Goal: Information Seeking & Learning: Compare options

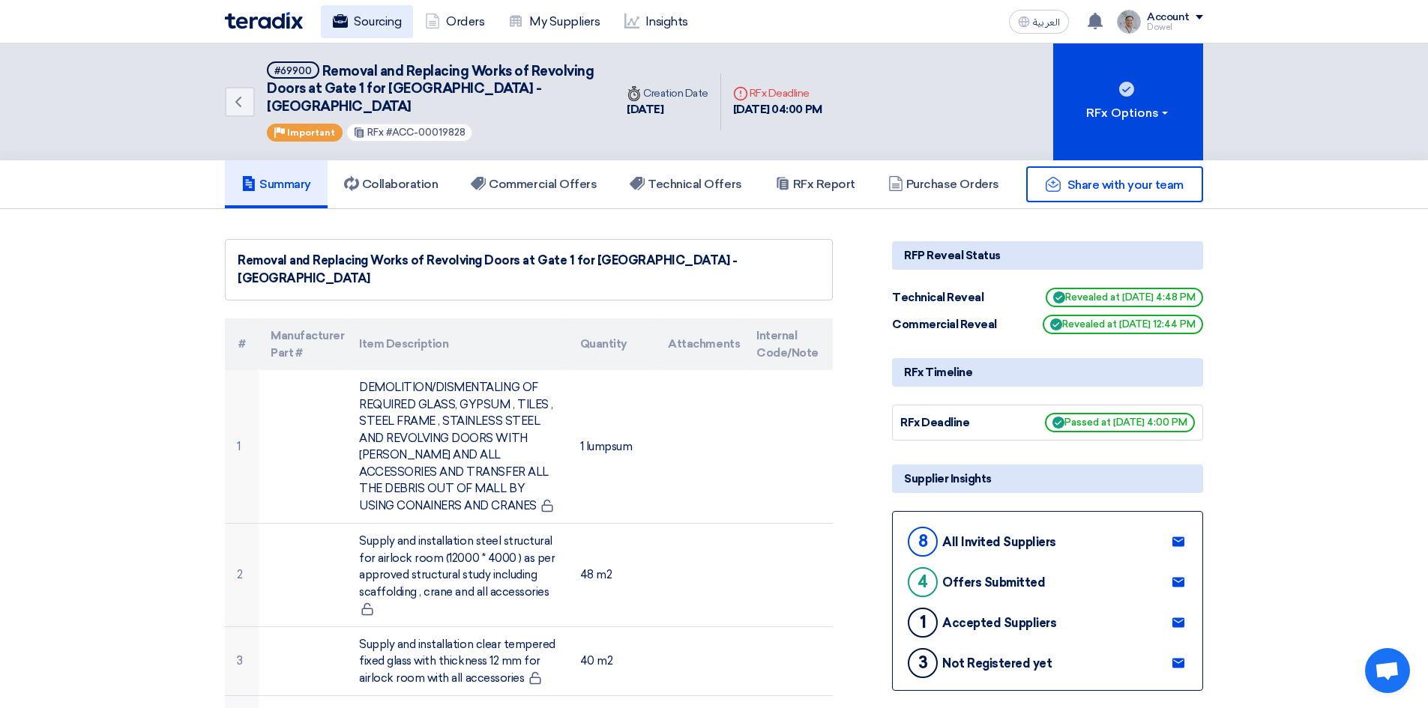
click at [375, 19] on link "Sourcing" at bounding box center [367, 21] width 92 height 33
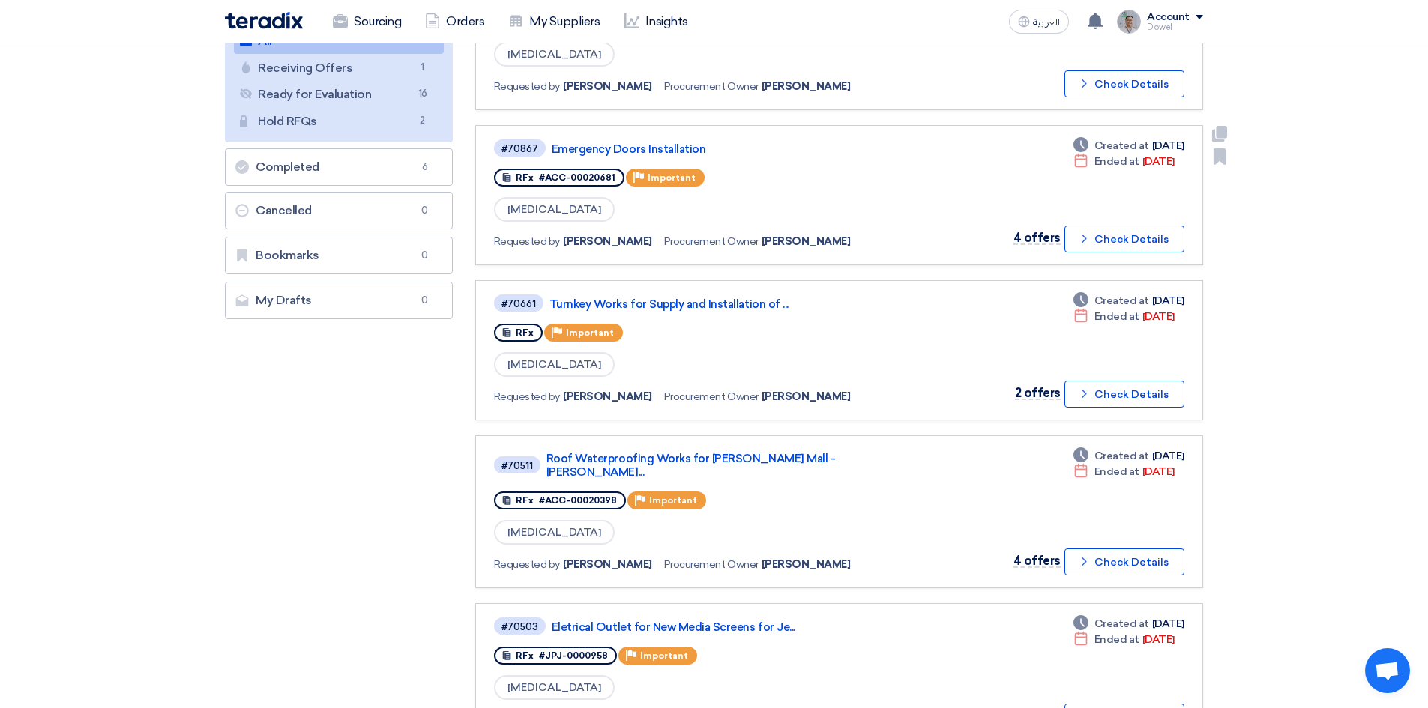
scroll to position [225, 0]
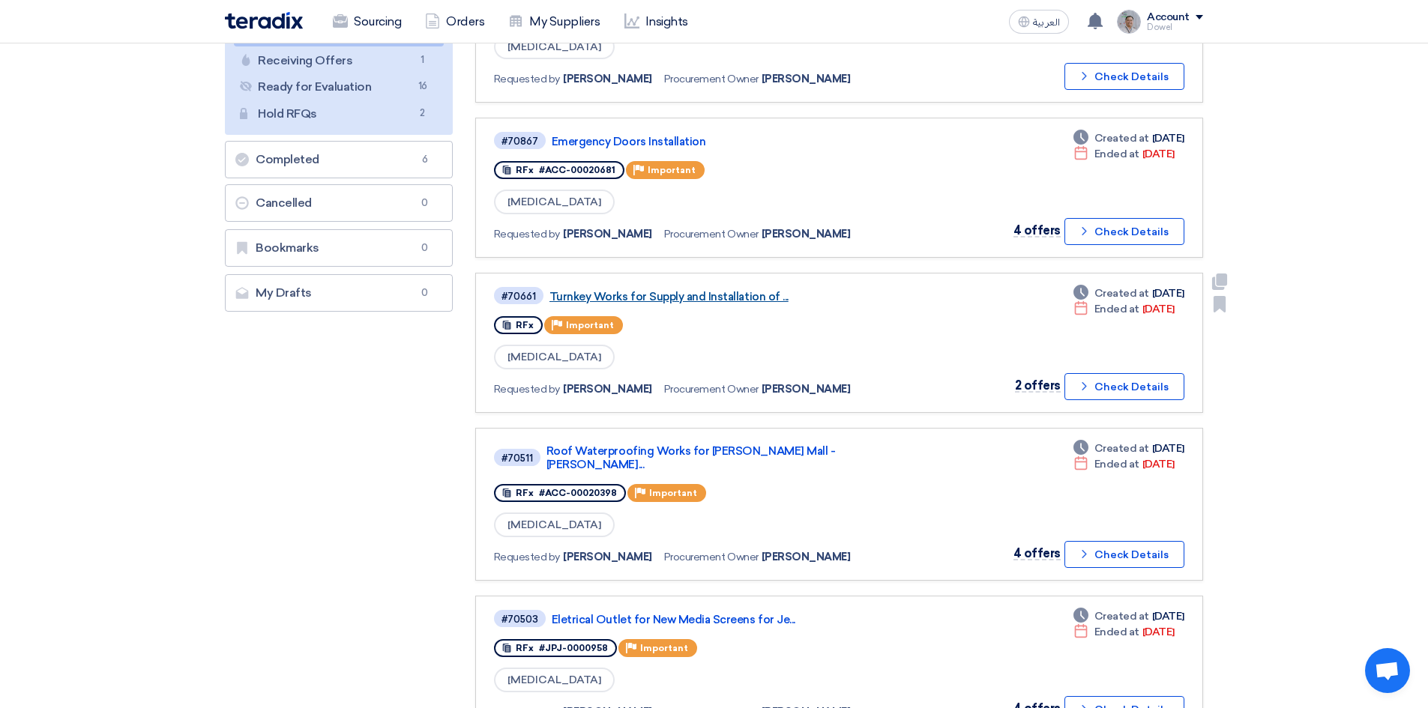
click at [699, 298] on link "Turnkey Works for Supply and Installation of ..." at bounding box center [736, 296] width 375 height 13
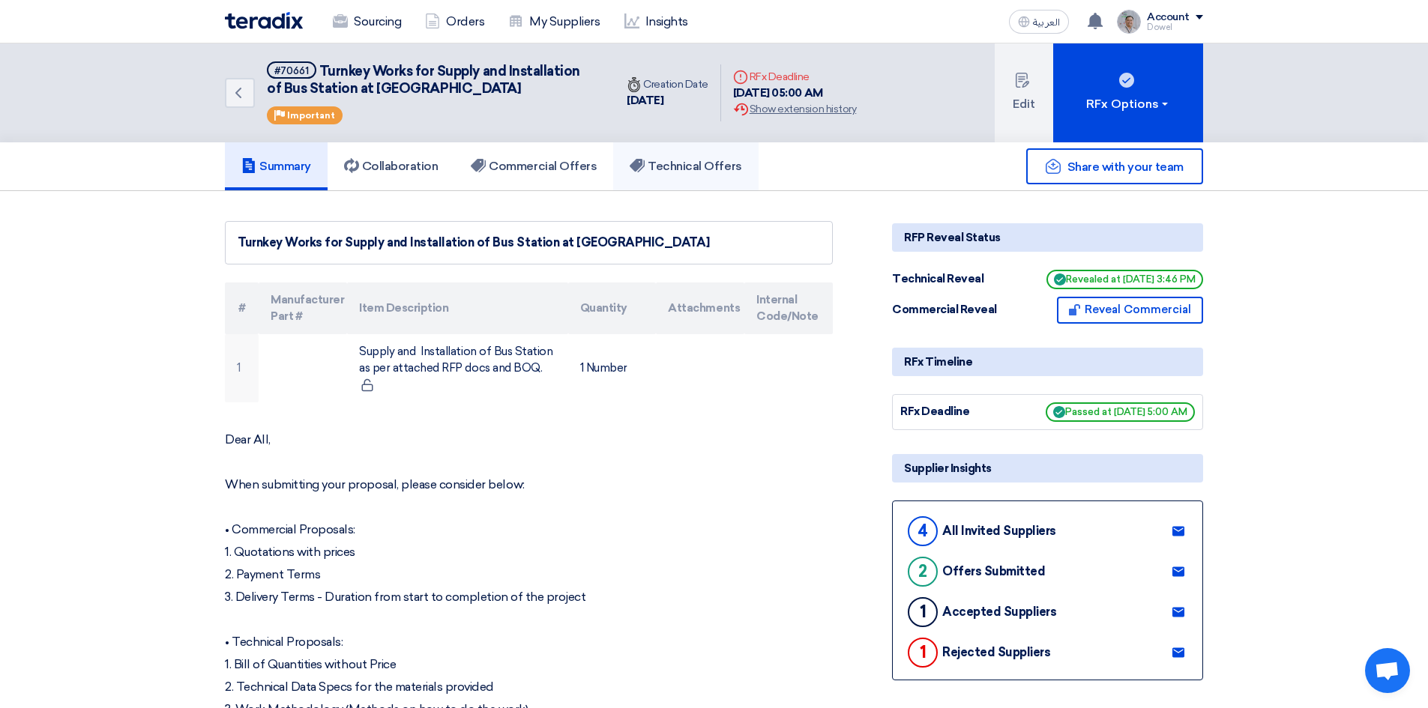
click at [696, 171] on h5 "Technical Offers" at bounding box center [686, 166] width 112 height 15
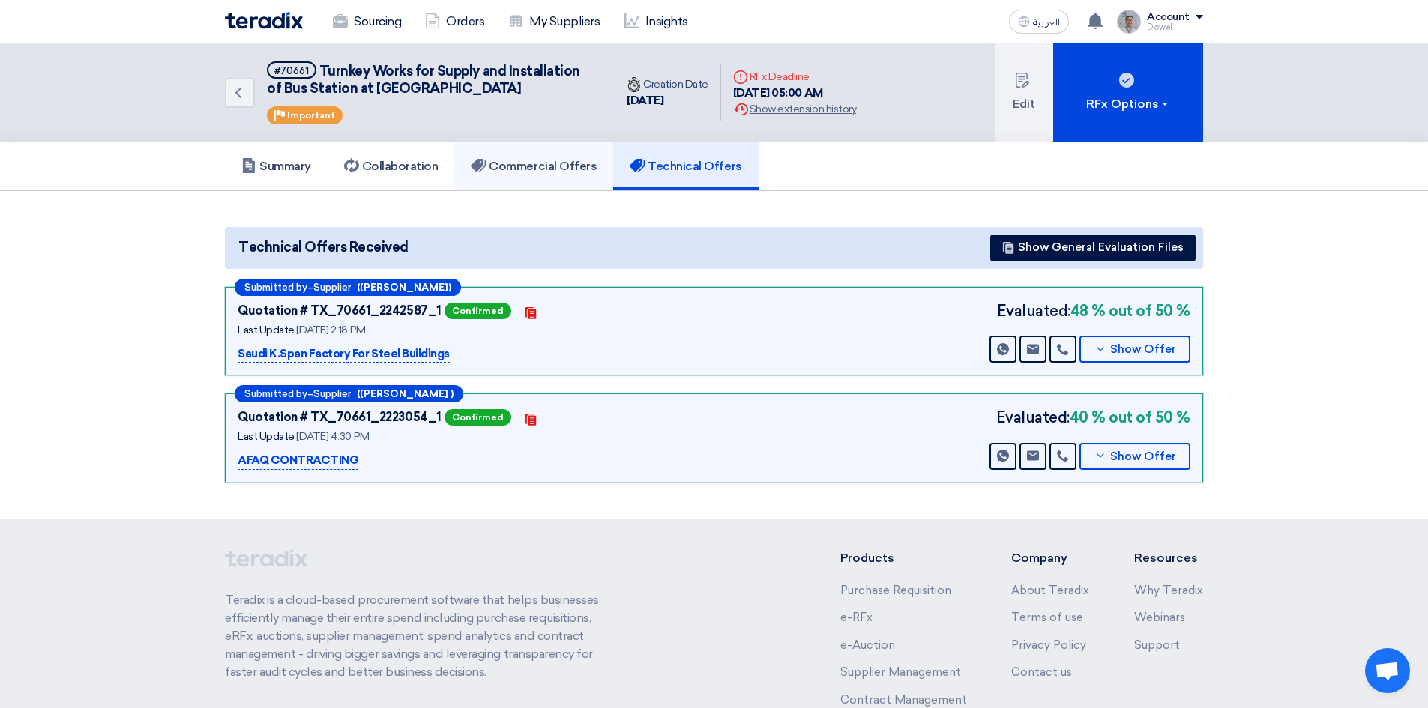
click at [564, 160] on h5 "Commercial Offers" at bounding box center [534, 166] width 126 height 15
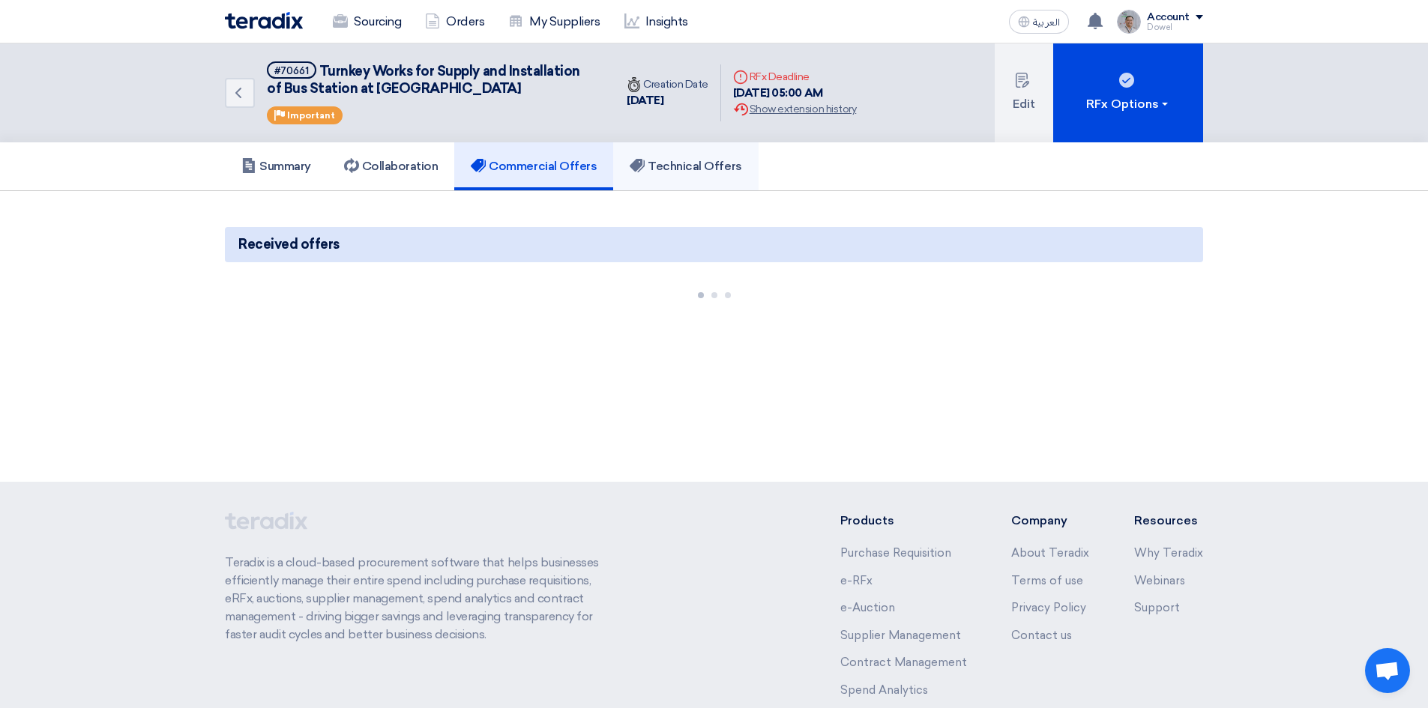
click at [706, 154] on link "Technical Offers" at bounding box center [685, 166] width 145 height 48
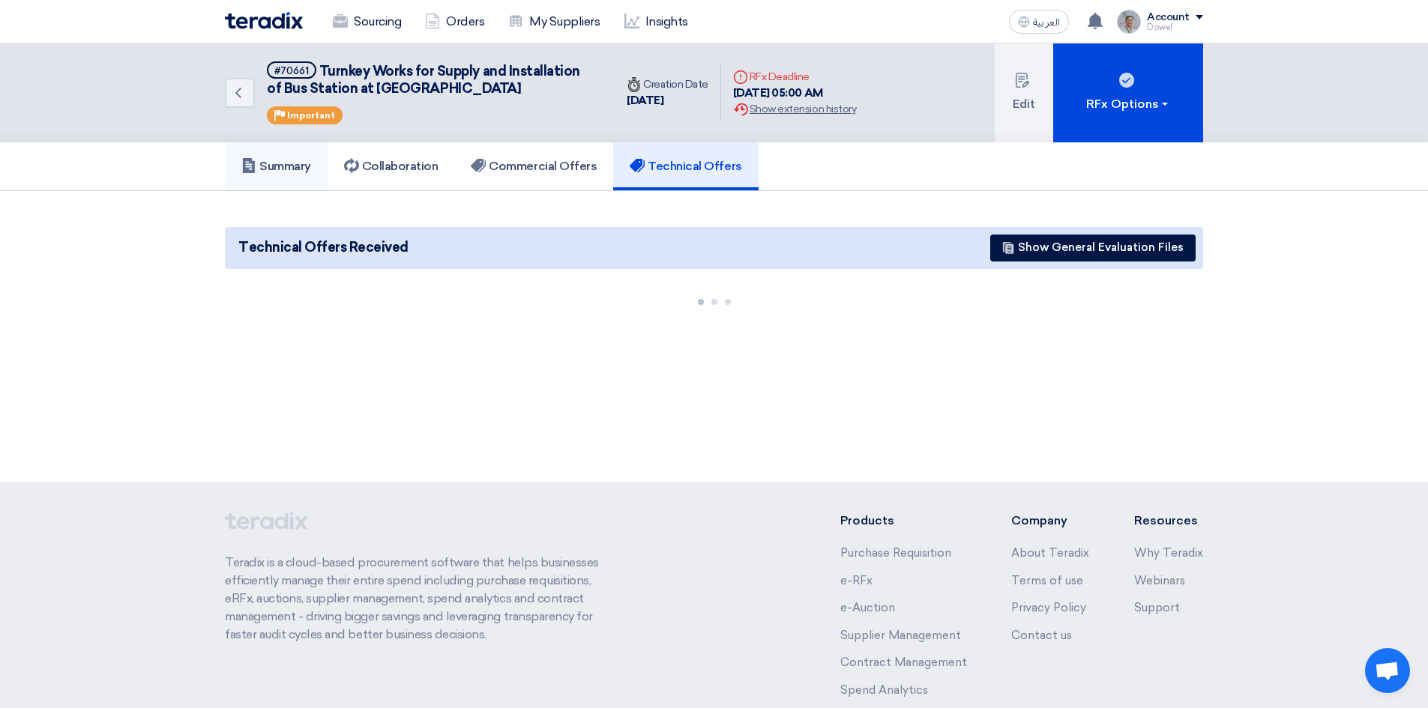
click at [268, 172] on h5 "Summary" at bounding box center [276, 166] width 70 height 15
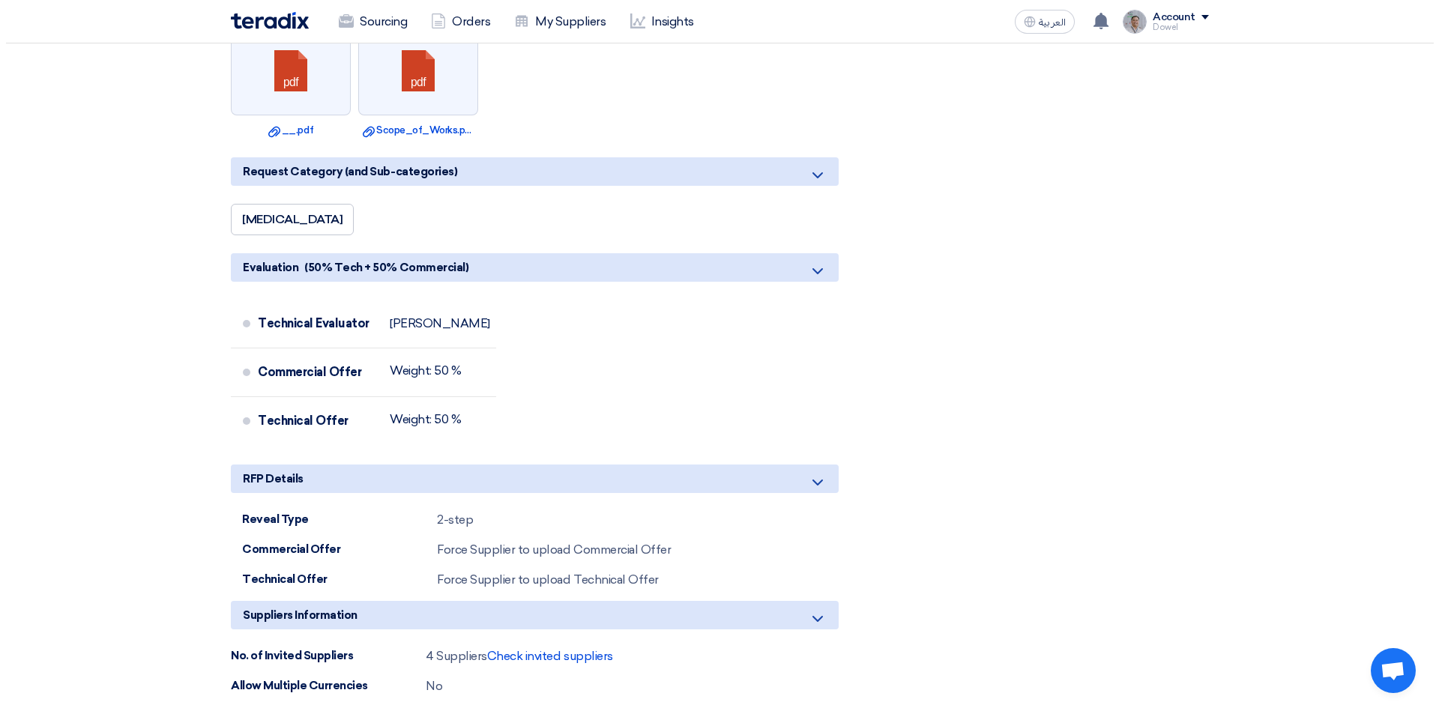
scroll to position [1049, 0]
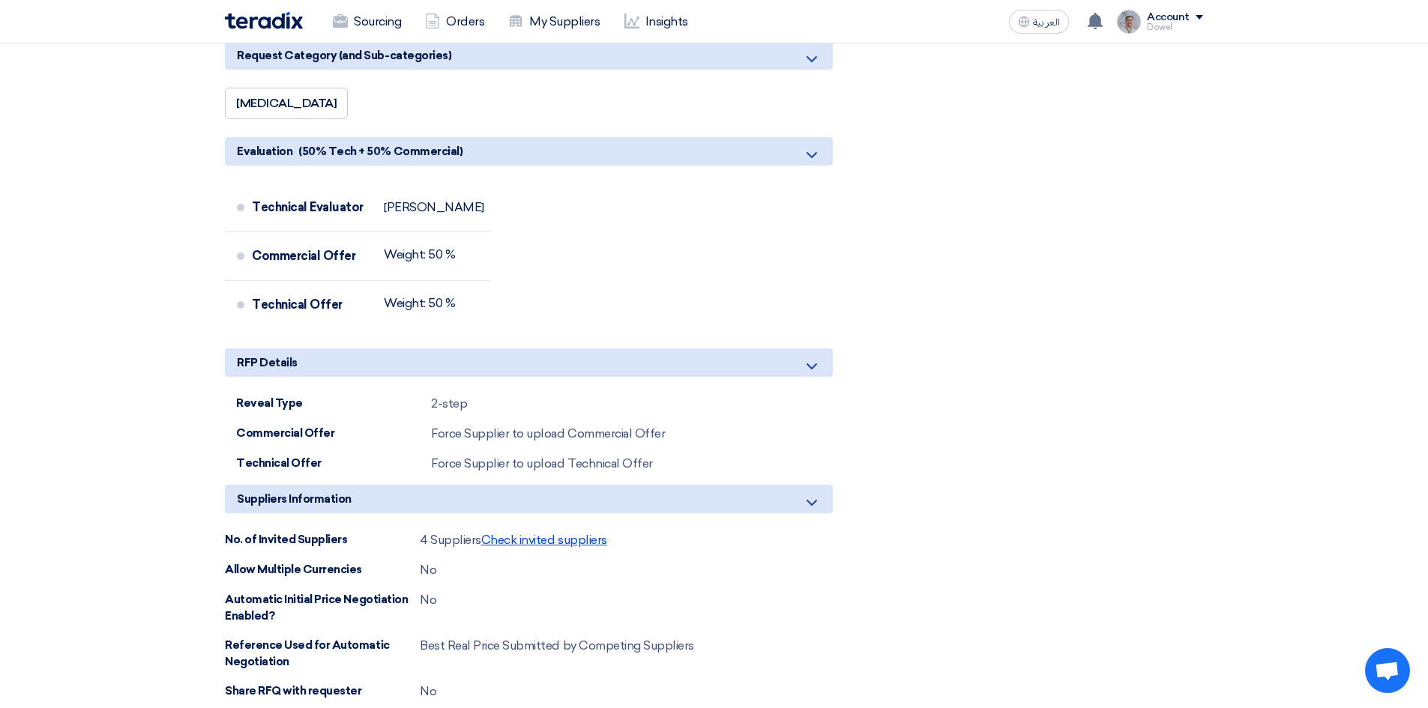
click at [501, 536] on span "Check invited suppliers" at bounding box center [544, 540] width 126 height 14
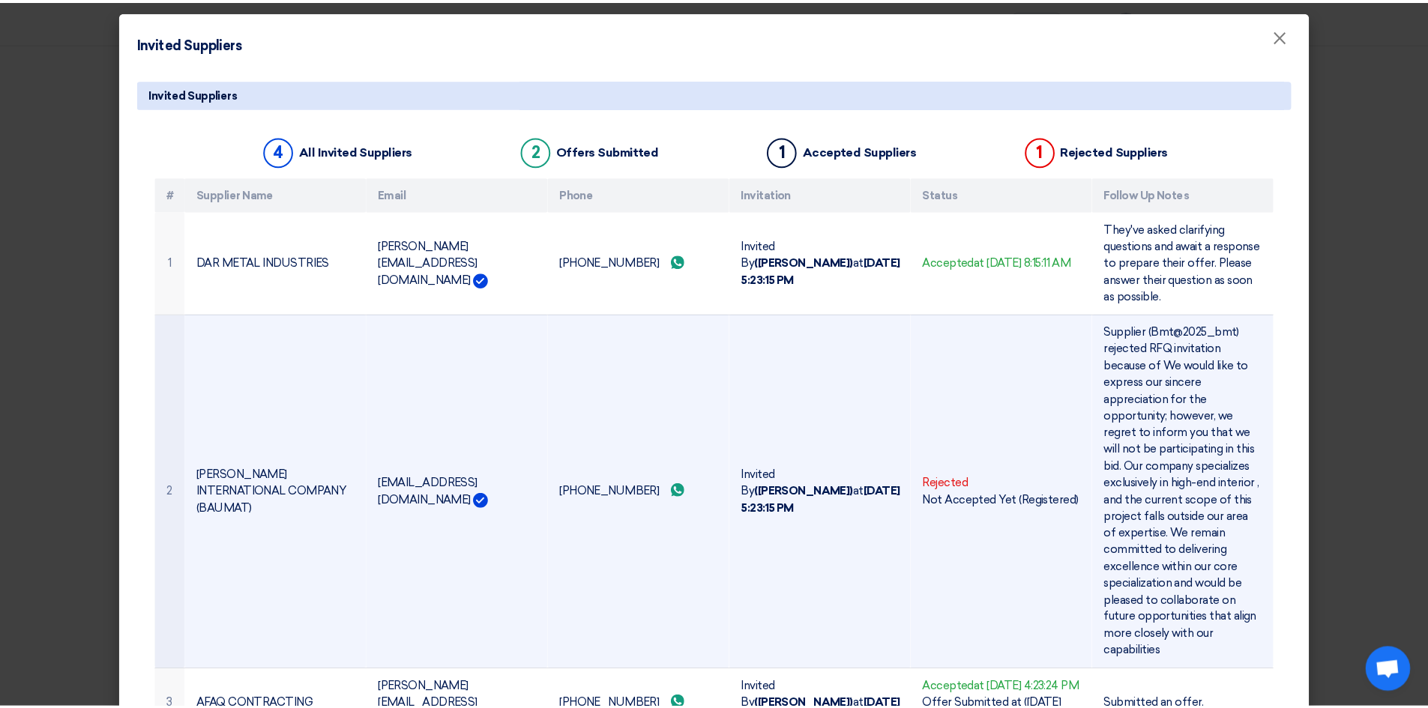
scroll to position [0, 0]
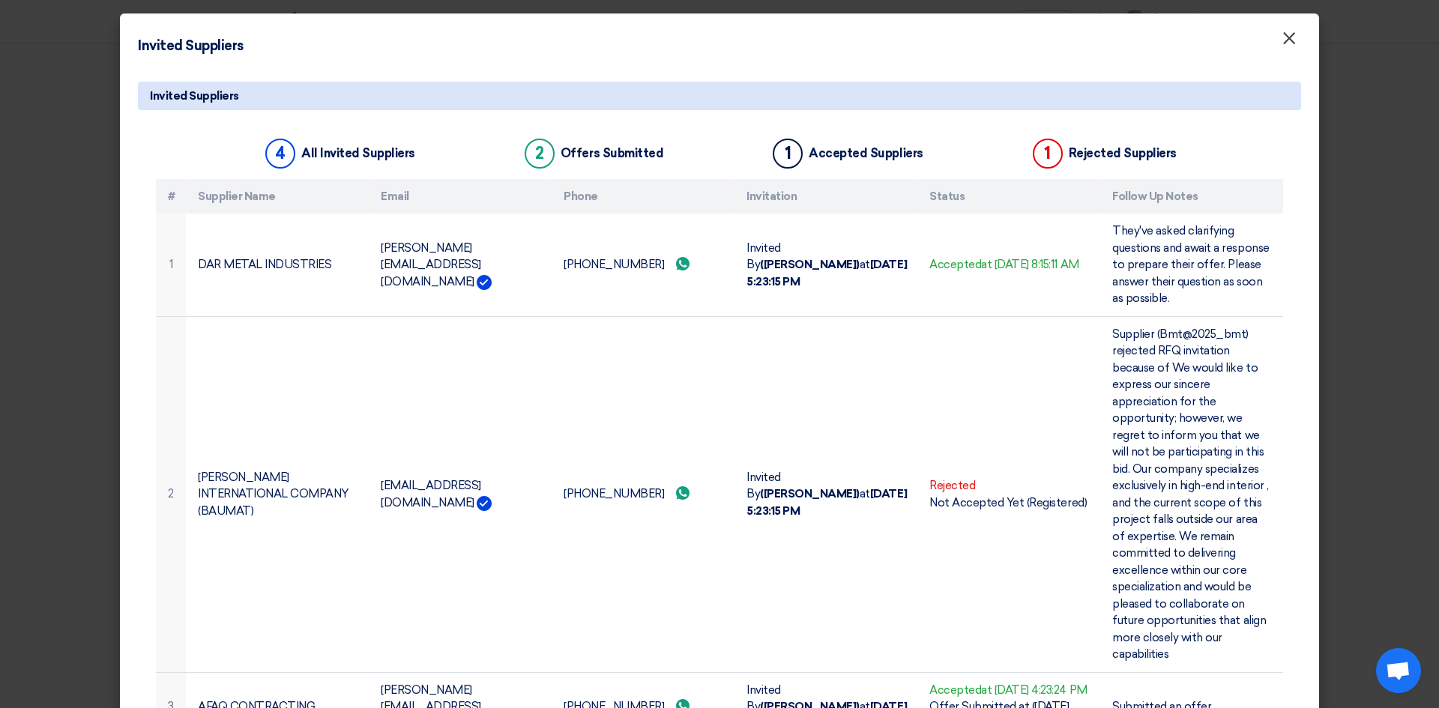
click at [1281, 38] on span "×" at bounding box center [1288, 42] width 15 height 30
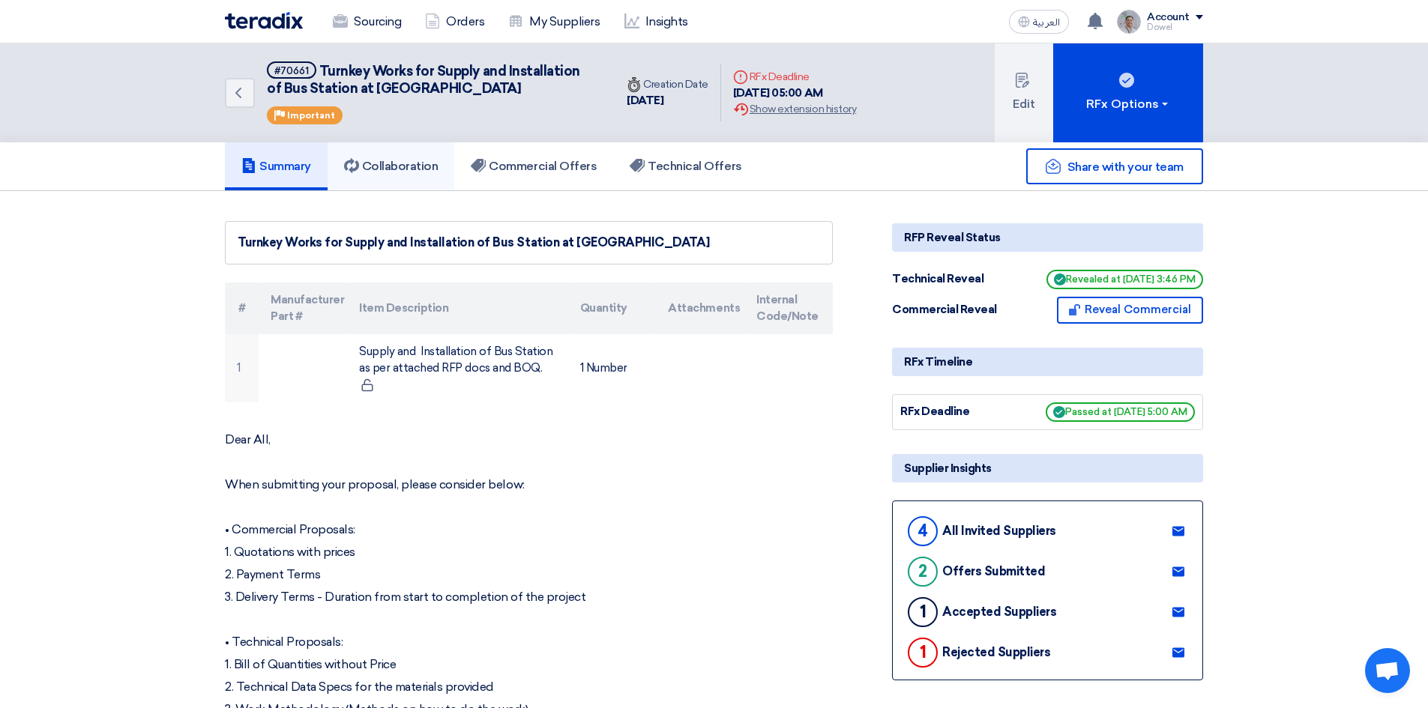
click at [414, 162] on h5 "Collaboration" at bounding box center [391, 166] width 94 height 15
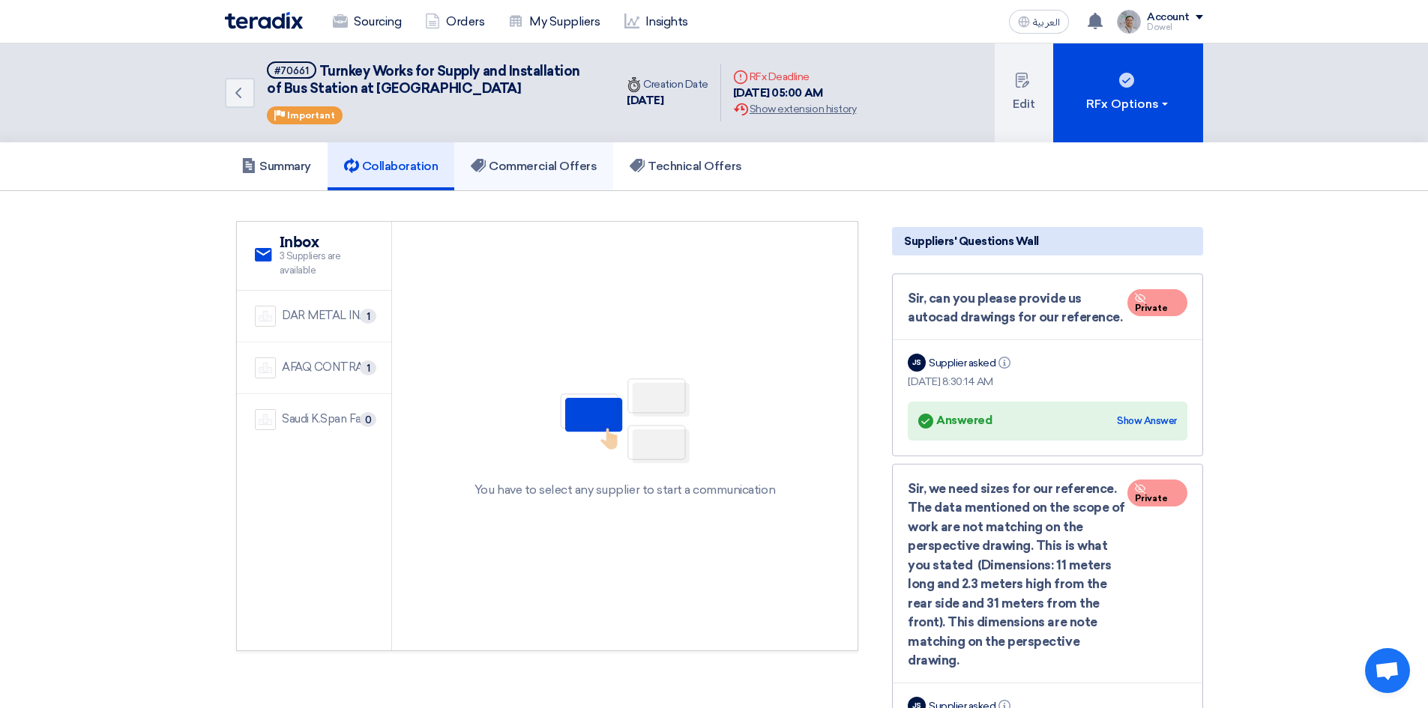
click at [525, 163] on h5 "Commercial Offers" at bounding box center [534, 166] width 126 height 15
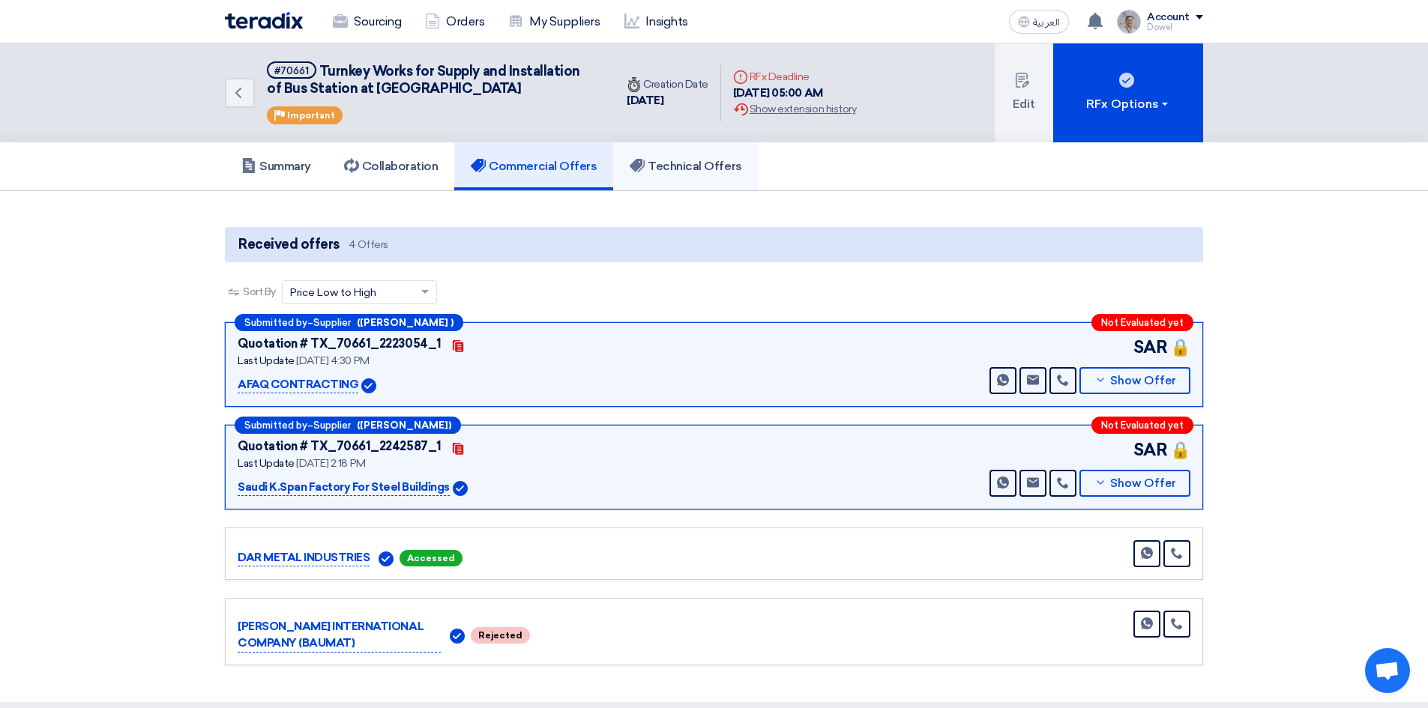
click at [702, 160] on h5 "Technical Offers" at bounding box center [686, 166] width 112 height 15
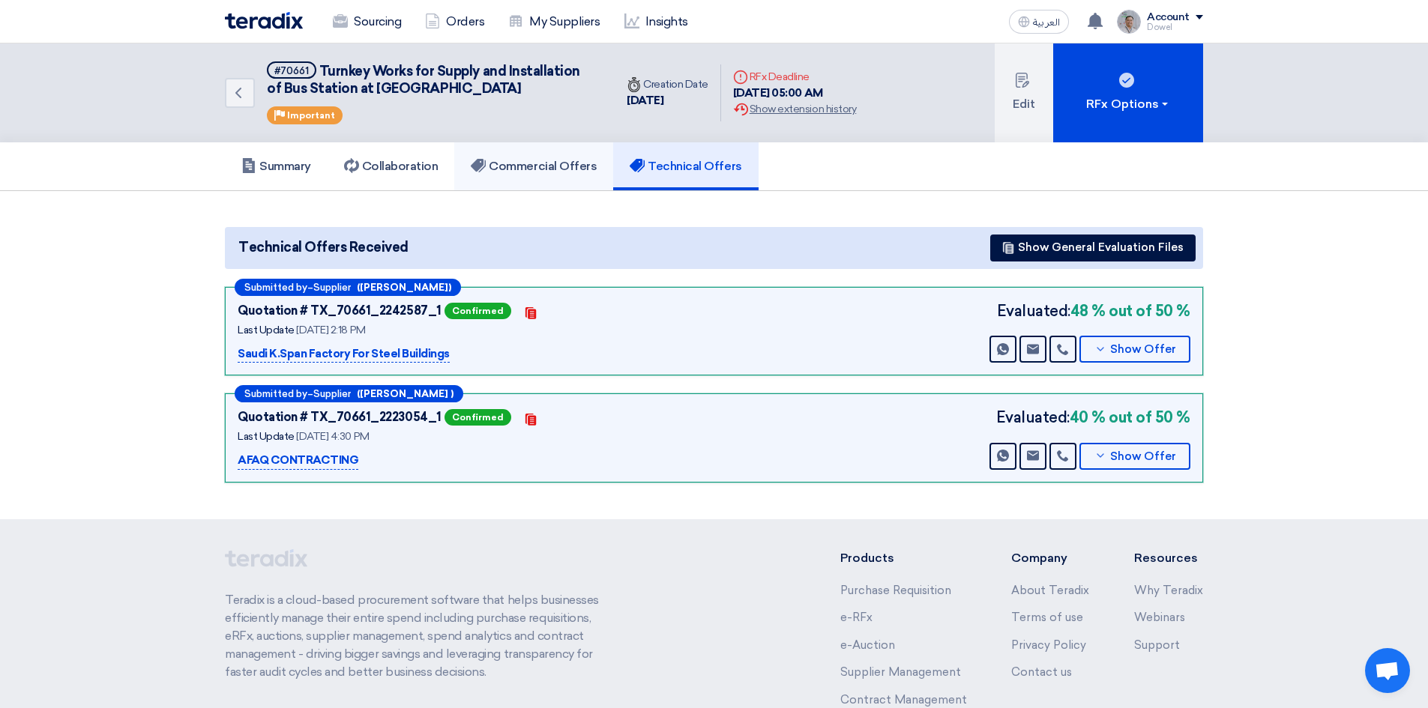
click at [550, 175] on link "Commercial Offers" at bounding box center [533, 166] width 159 height 48
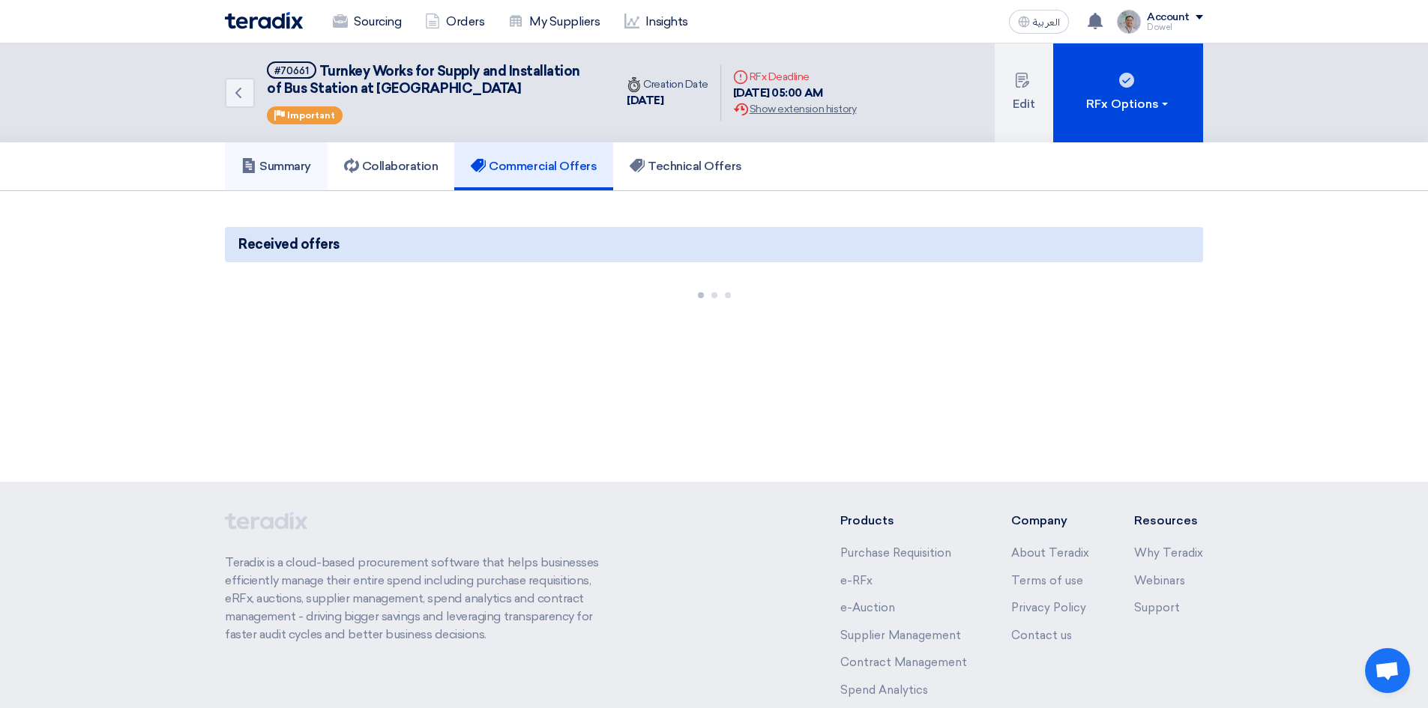
click at [295, 176] on link "Summary" at bounding box center [276, 166] width 103 height 48
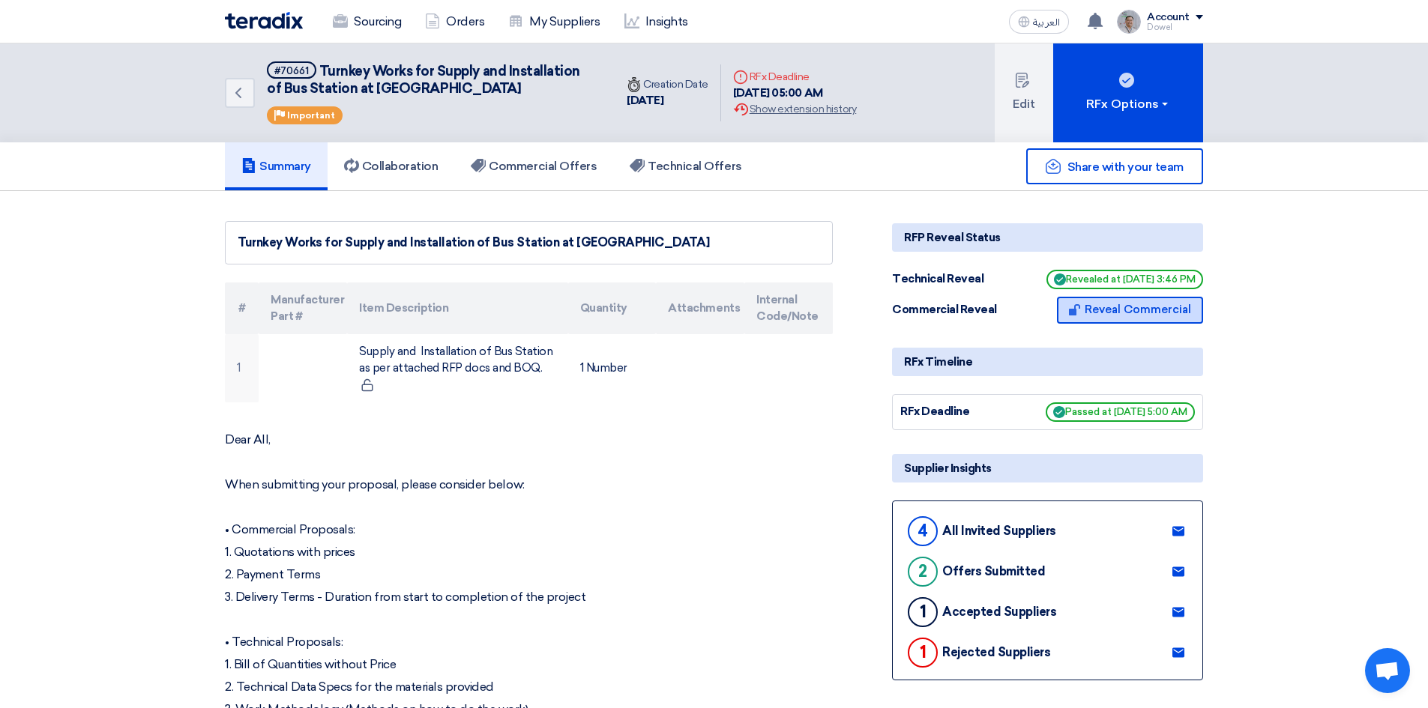
click at [1121, 314] on button "Reveal Commercial" at bounding box center [1130, 310] width 146 height 27
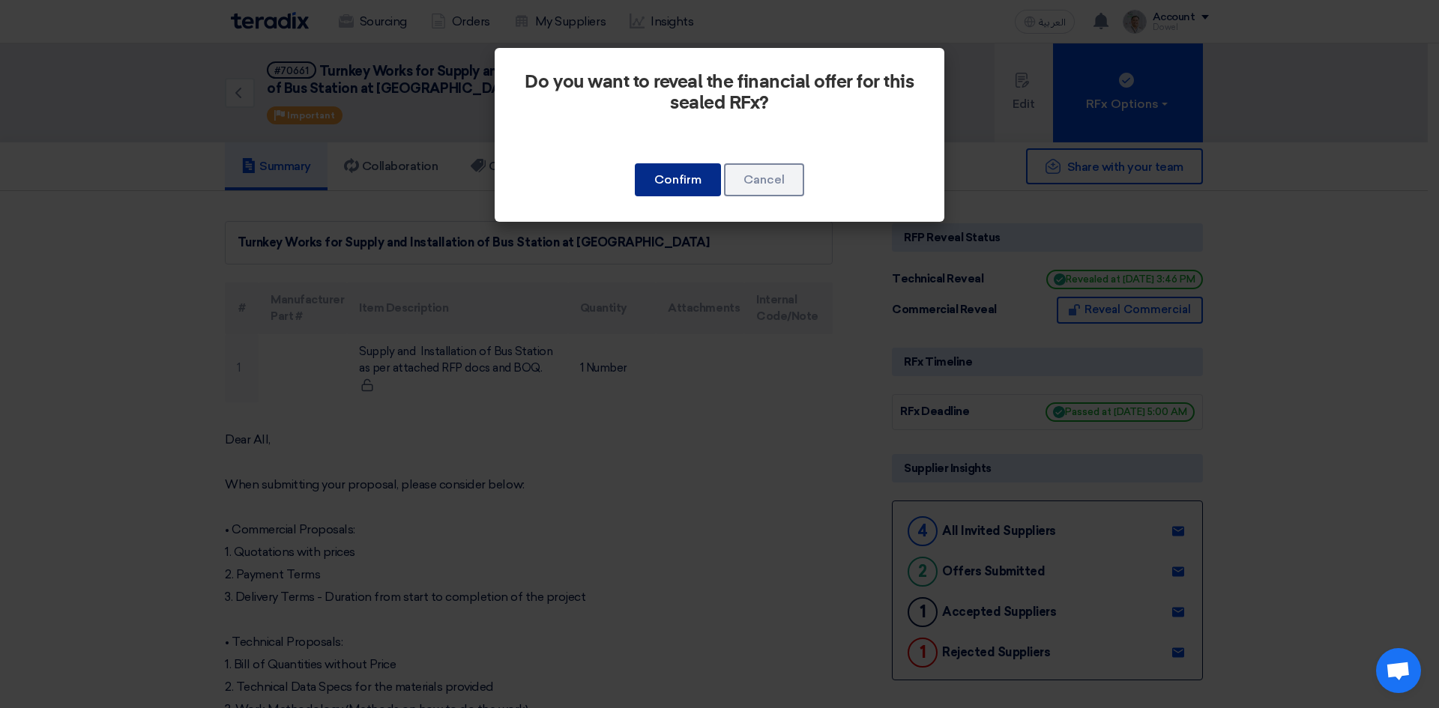
click at [686, 181] on button "Confirm" at bounding box center [678, 179] width 86 height 33
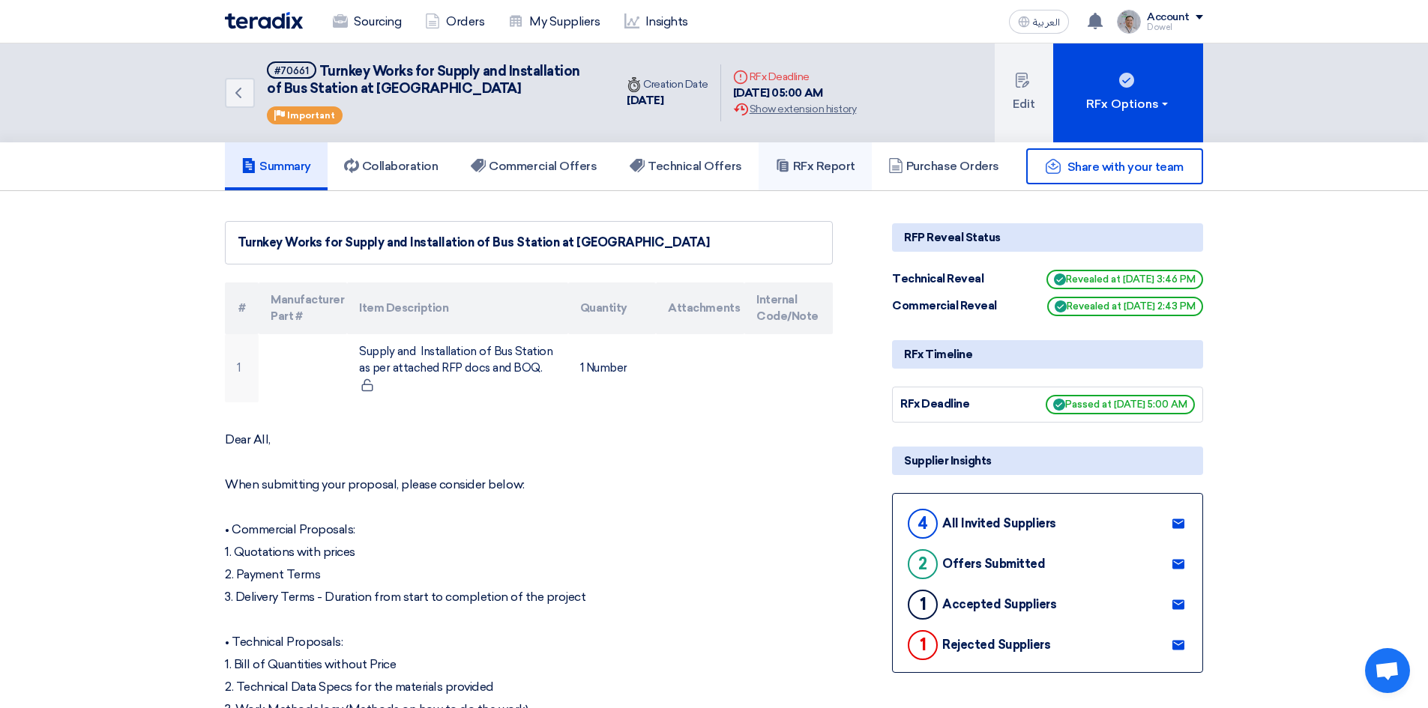
click at [833, 157] on link "RFx Report" at bounding box center [814, 166] width 113 height 48
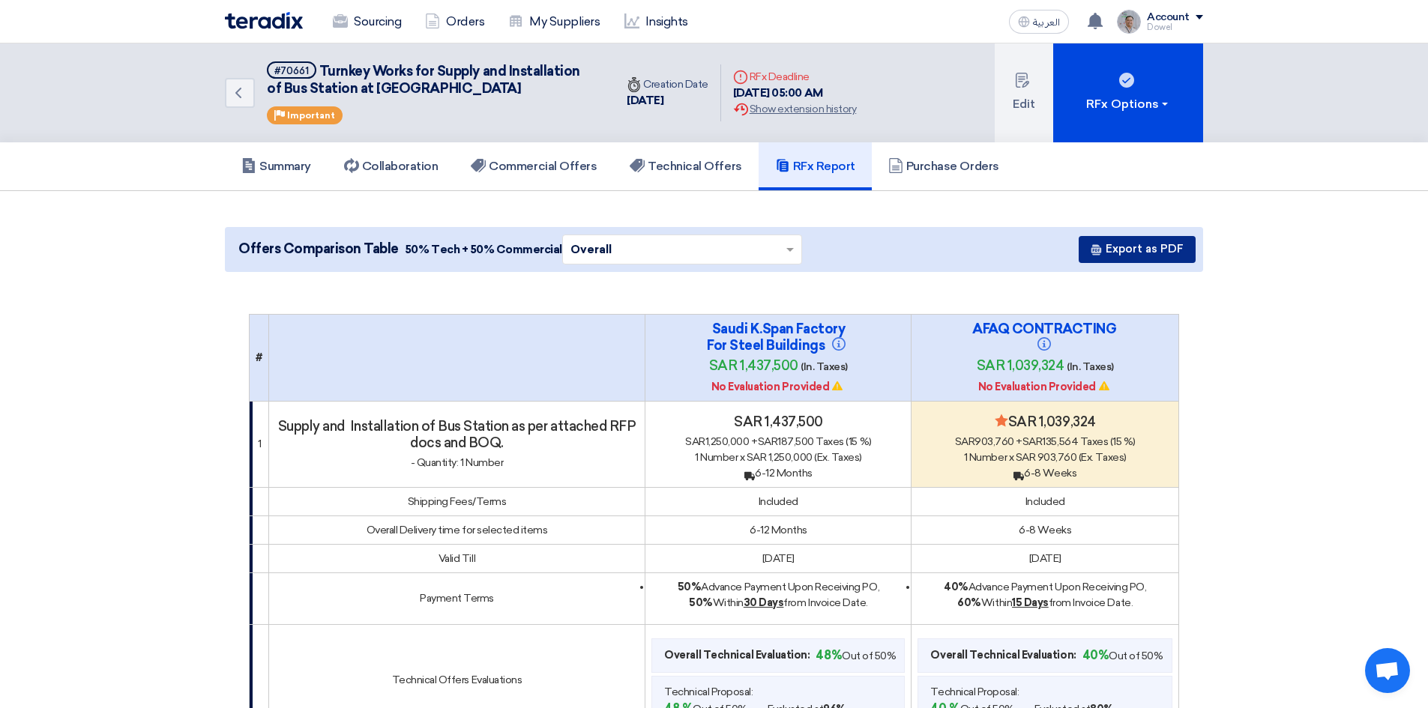
click at [1129, 256] on button "Export as PDF" at bounding box center [1136, 249] width 117 height 27
click at [547, 170] on h5 "Commercial Offers" at bounding box center [534, 166] width 126 height 15
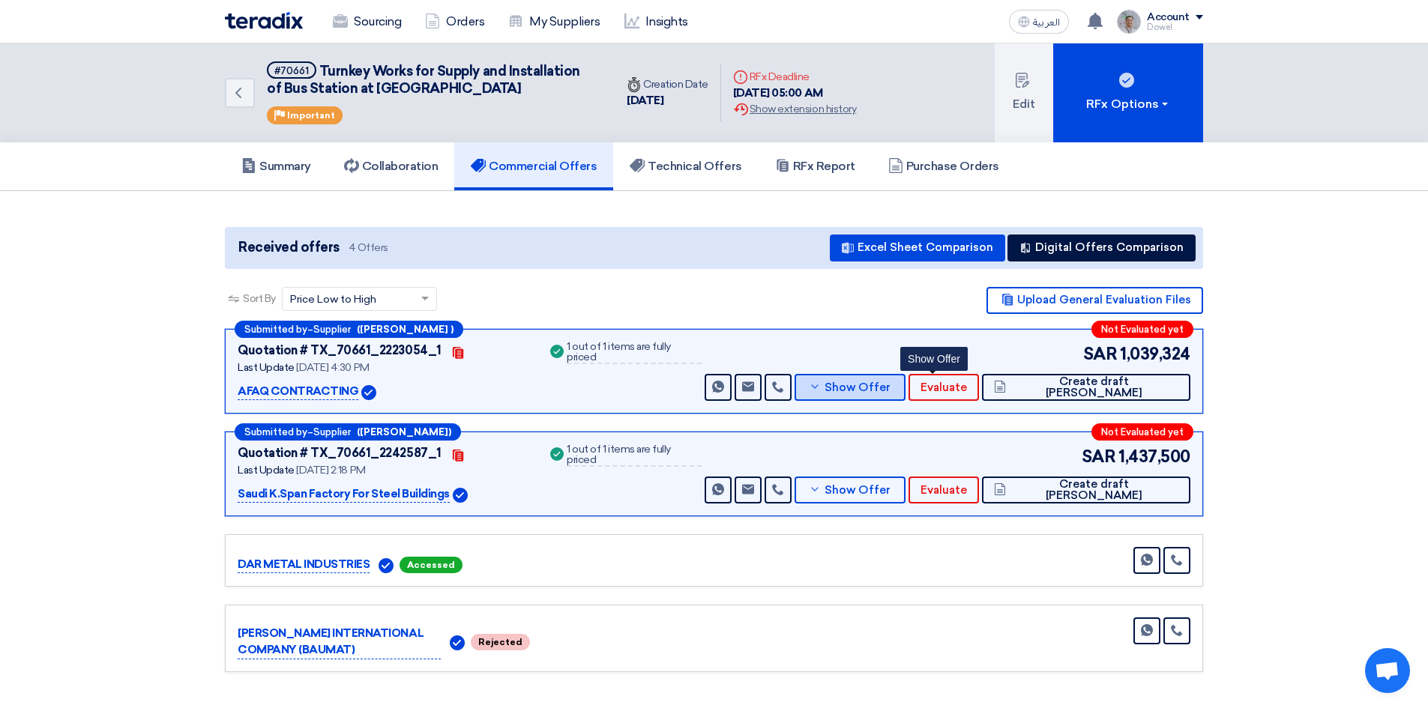
click at [890, 391] on span "Show Offer" at bounding box center [857, 387] width 66 height 11
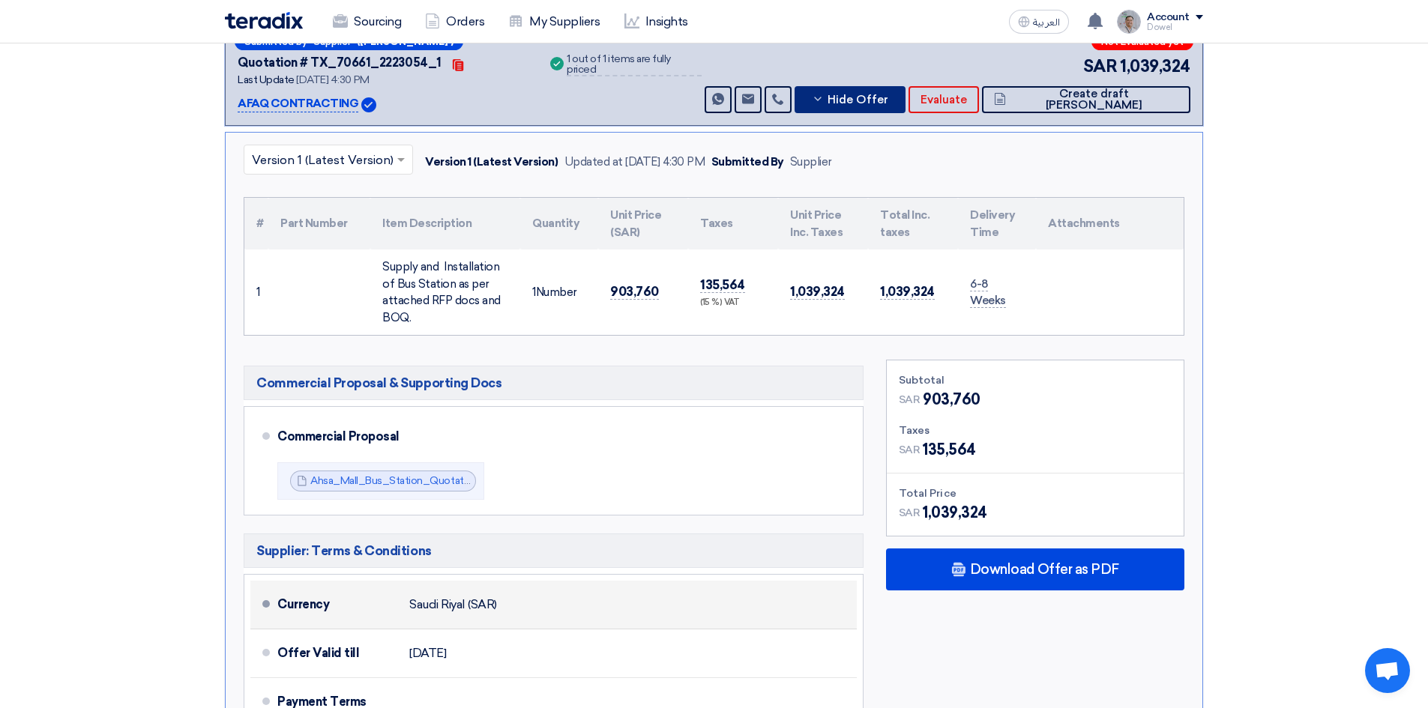
scroll to position [300, 0]
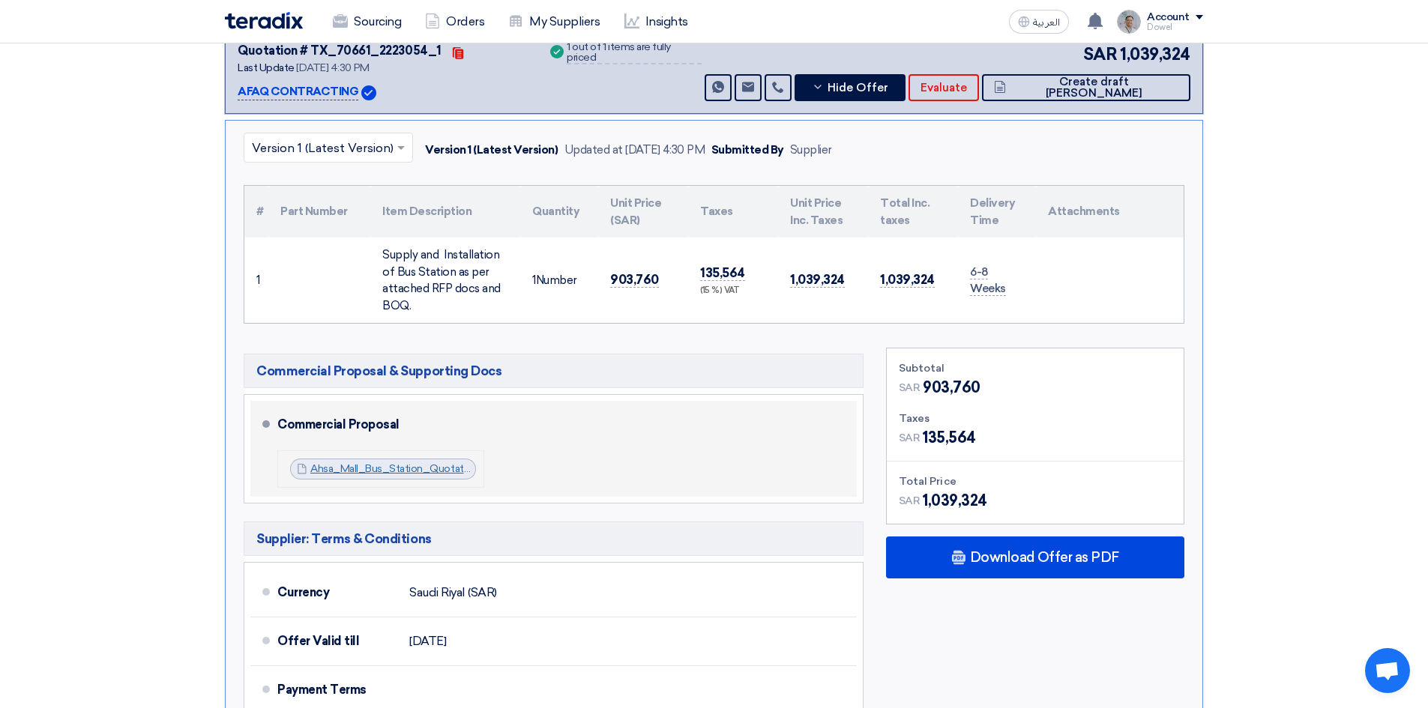
click at [399, 471] on link "Ahsa_Mall_Bus_Station_Quotation_[DATE]_1753190660410.pdf" at bounding box center [463, 468] width 306 height 13
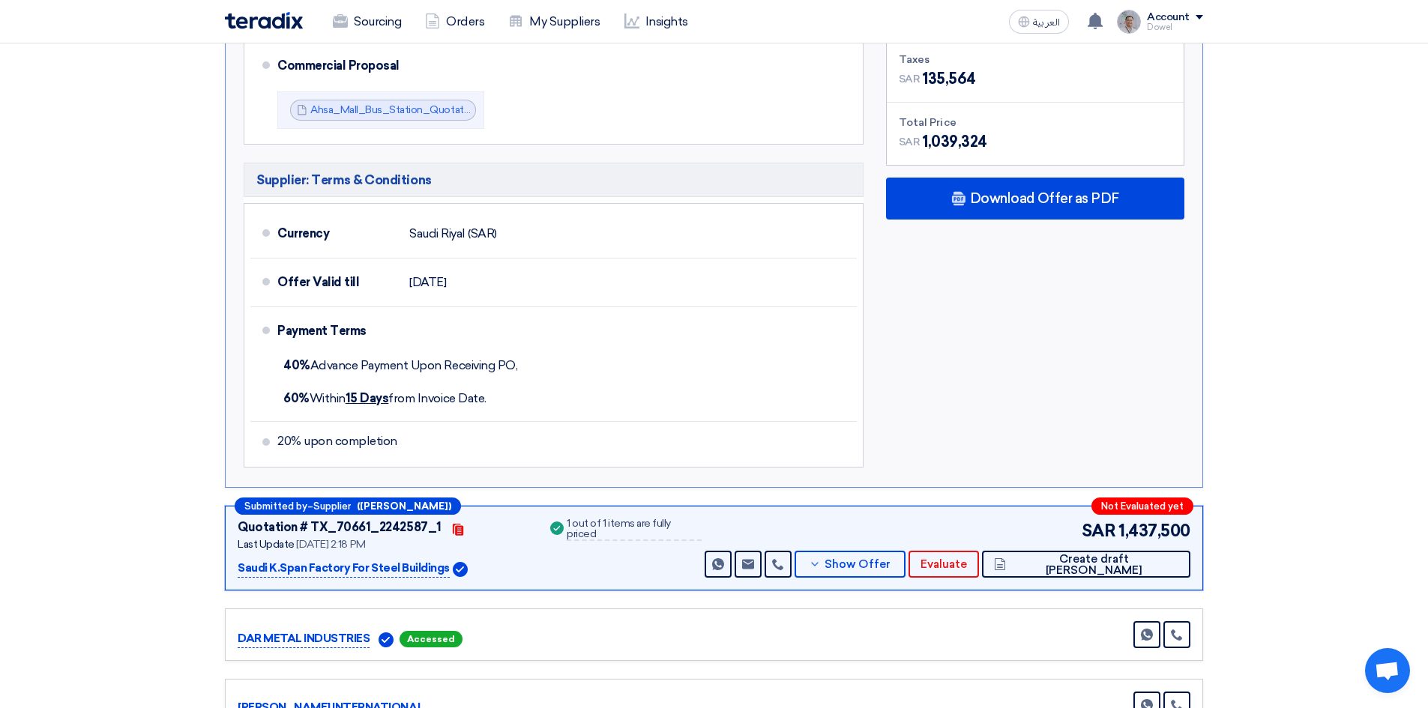
scroll to position [674, 0]
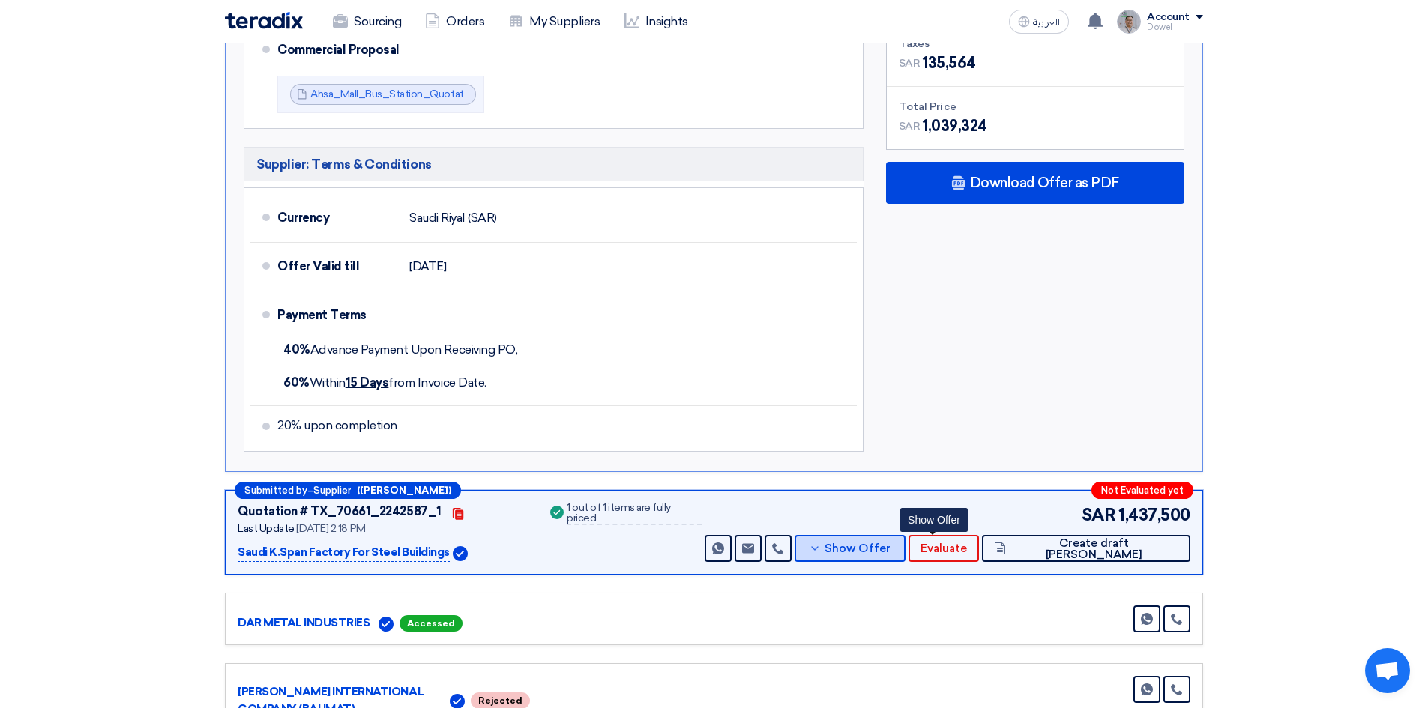
click at [890, 546] on span "Show Offer" at bounding box center [857, 548] width 66 height 11
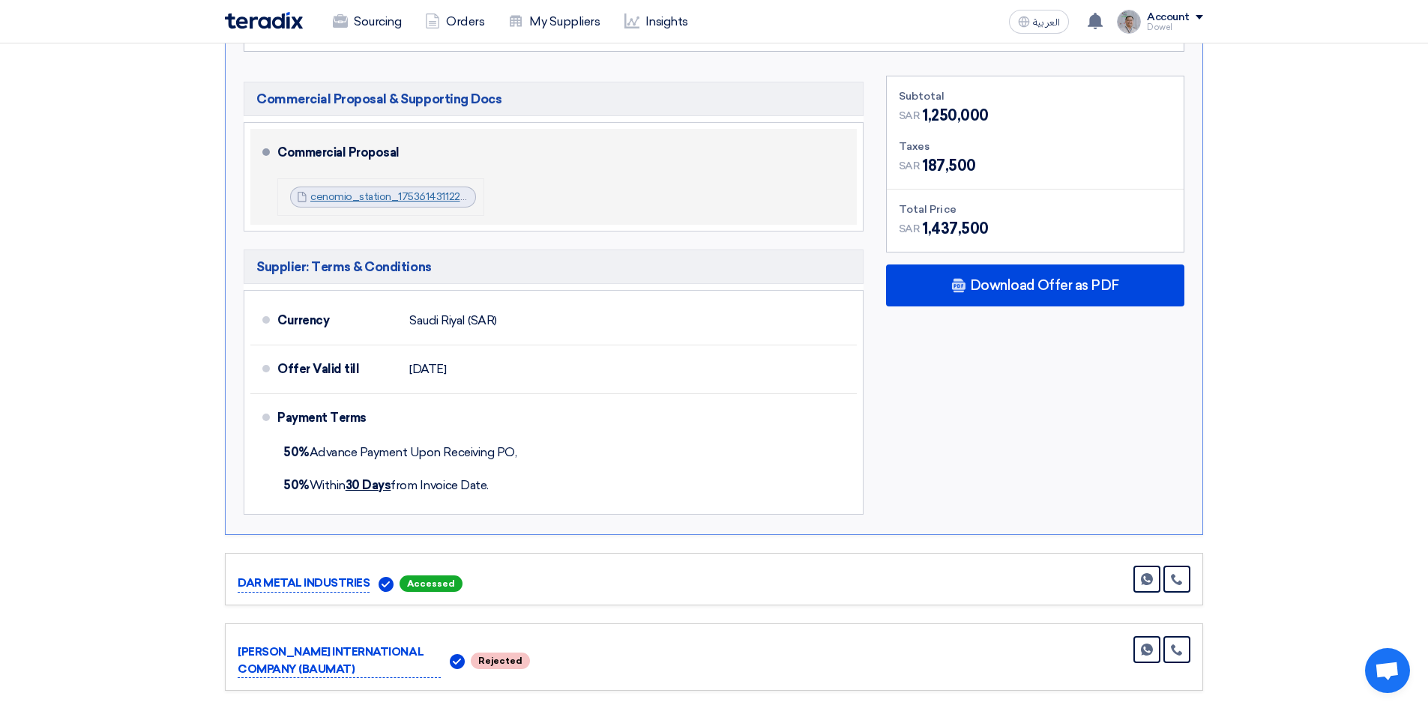
click at [369, 197] on link "cenomio_station_1753614311224.pdf" at bounding box center [397, 196] width 175 height 13
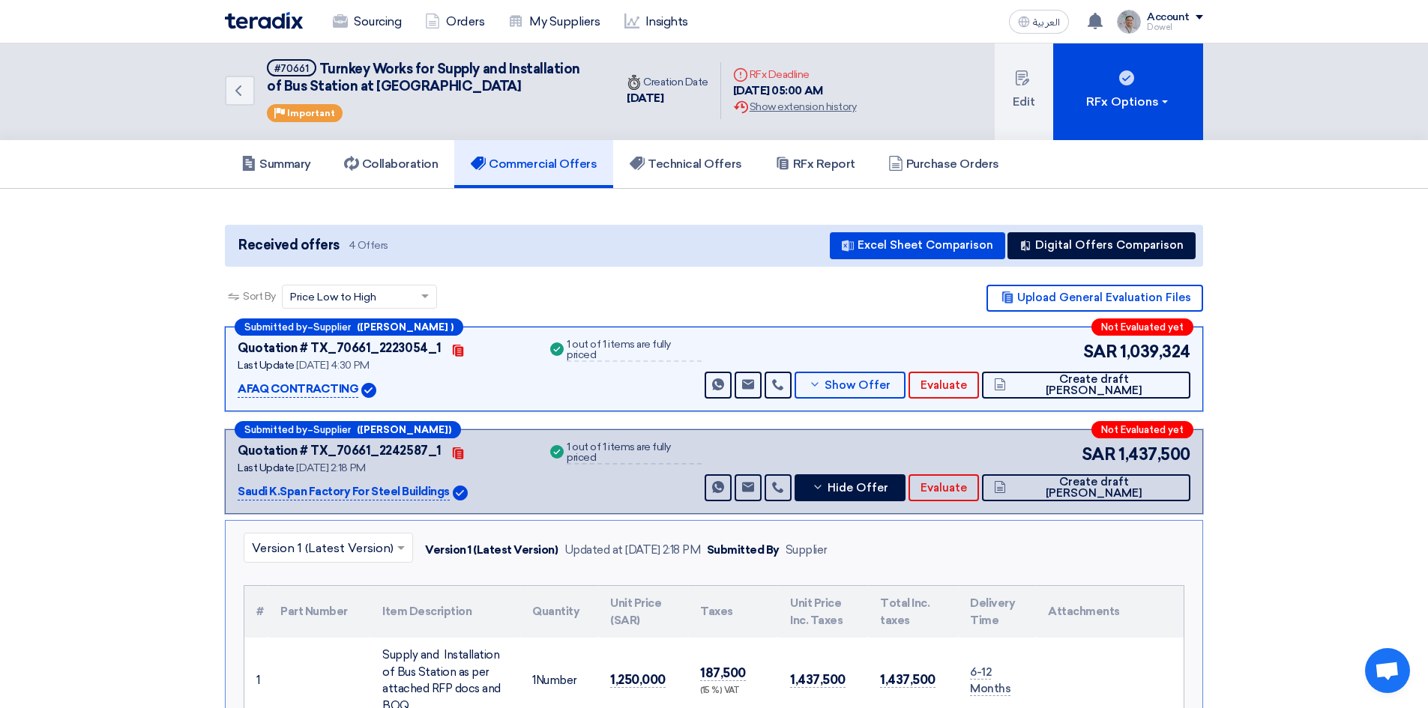
scroll to position [0, 0]
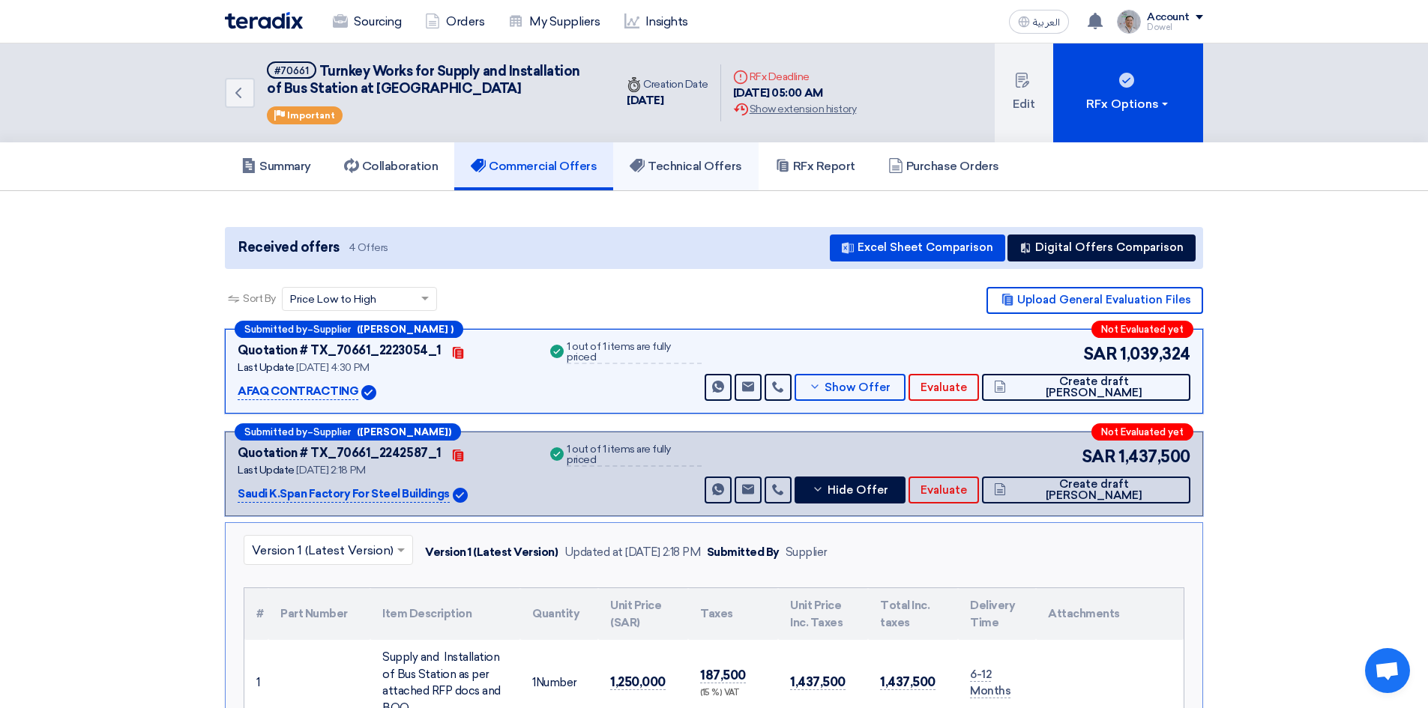
click at [710, 166] on h5 "Technical Offers" at bounding box center [686, 166] width 112 height 15
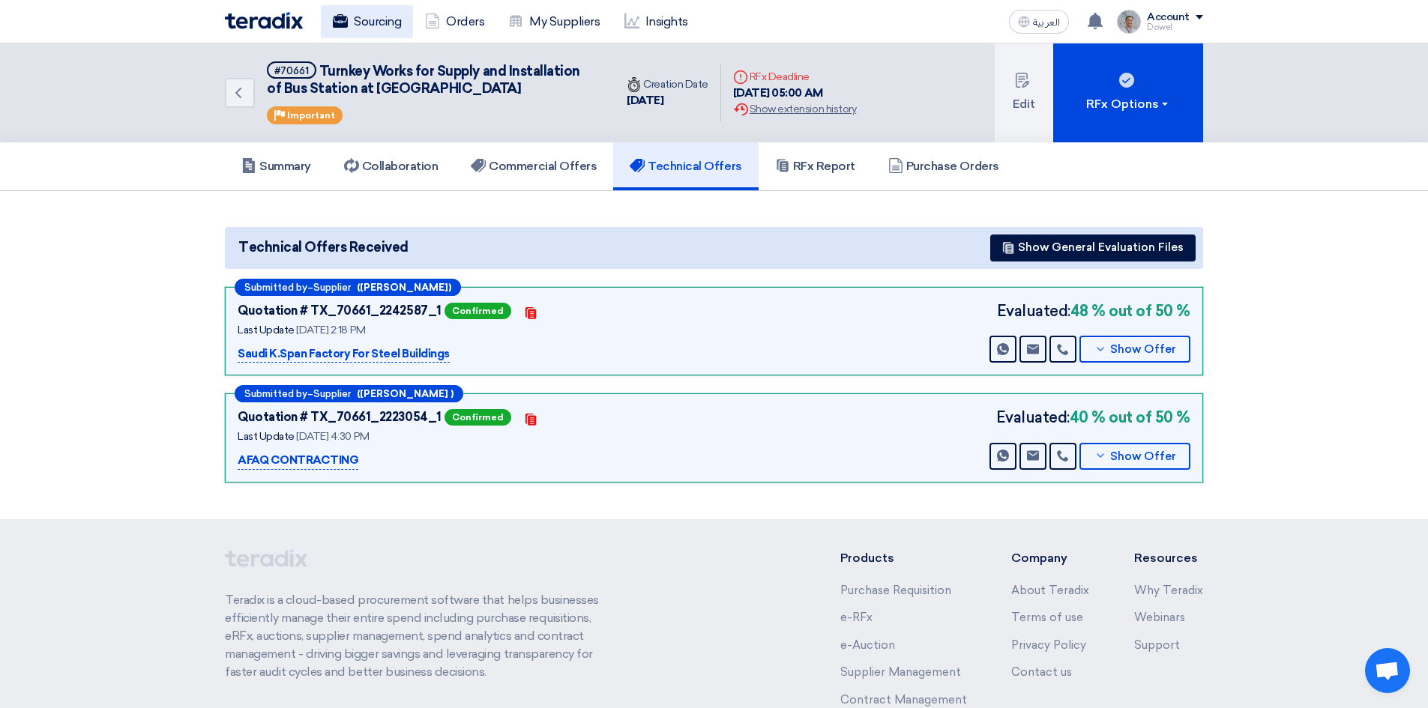
click at [384, 16] on link "Sourcing" at bounding box center [367, 21] width 92 height 33
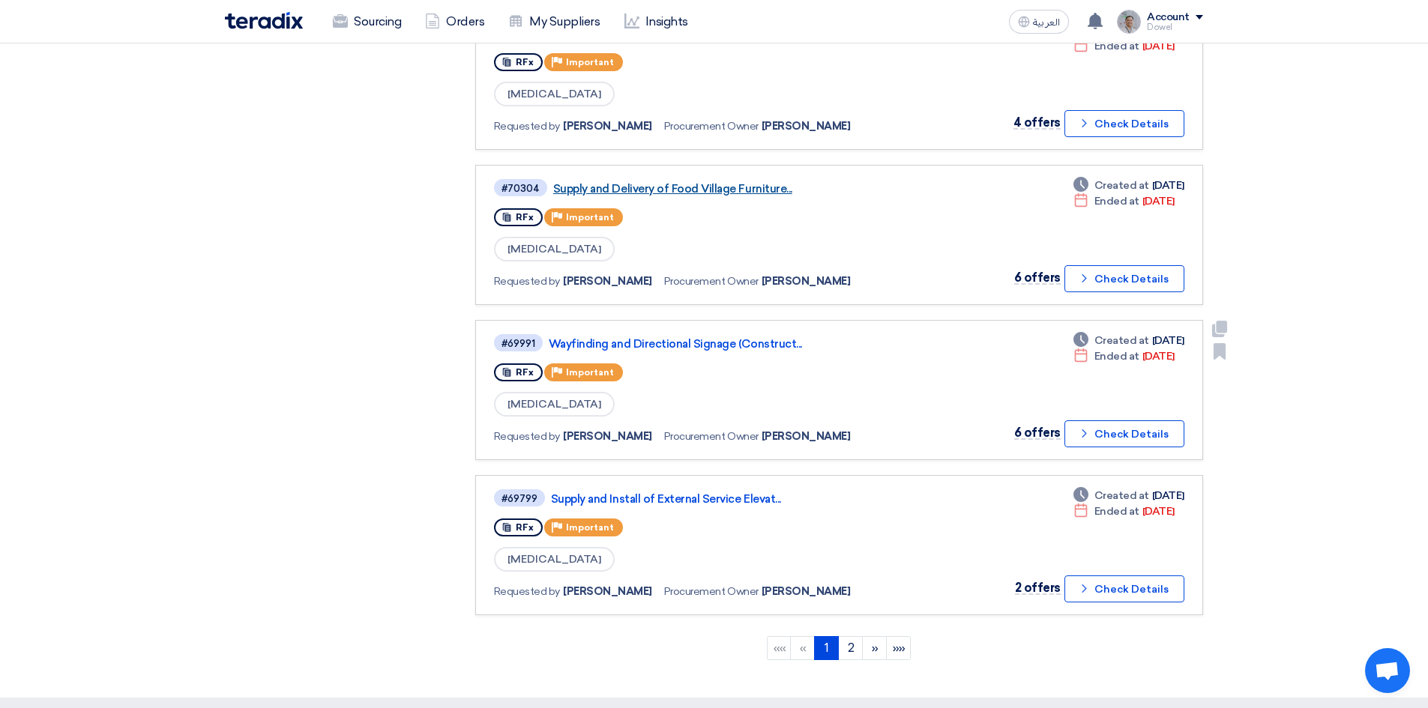
scroll to position [1124, 0]
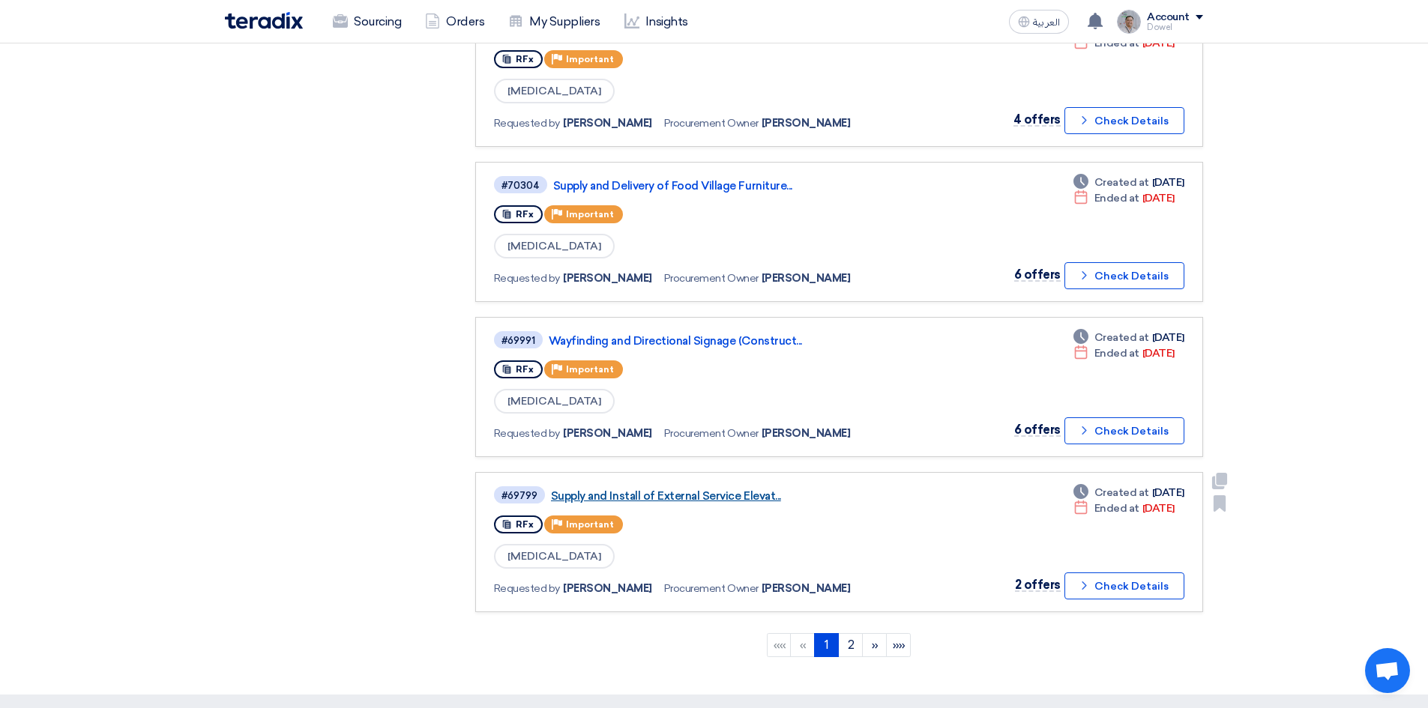
click at [701, 489] on link "Supply and Install of External Service Elevat..." at bounding box center [738, 495] width 375 height 13
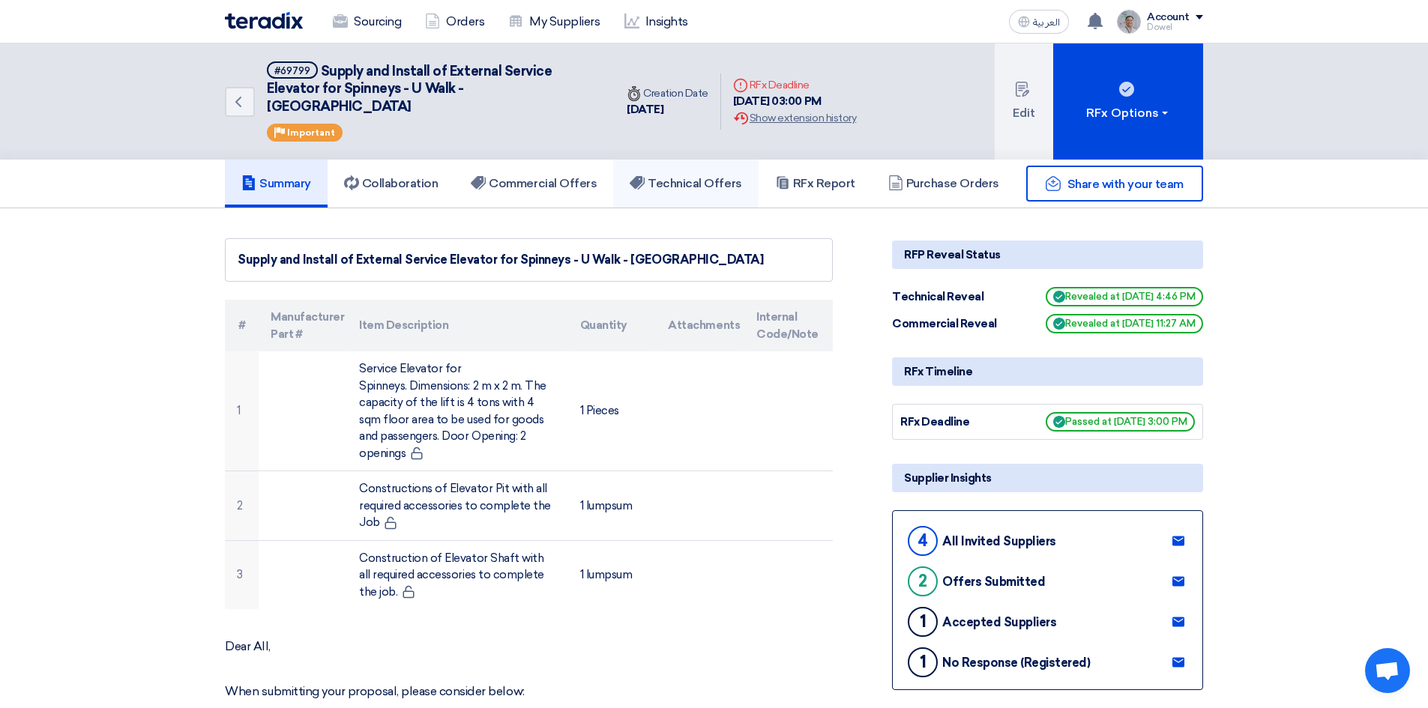
click at [714, 176] on h5 "Technical Offers" at bounding box center [686, 183] width 112 height 15
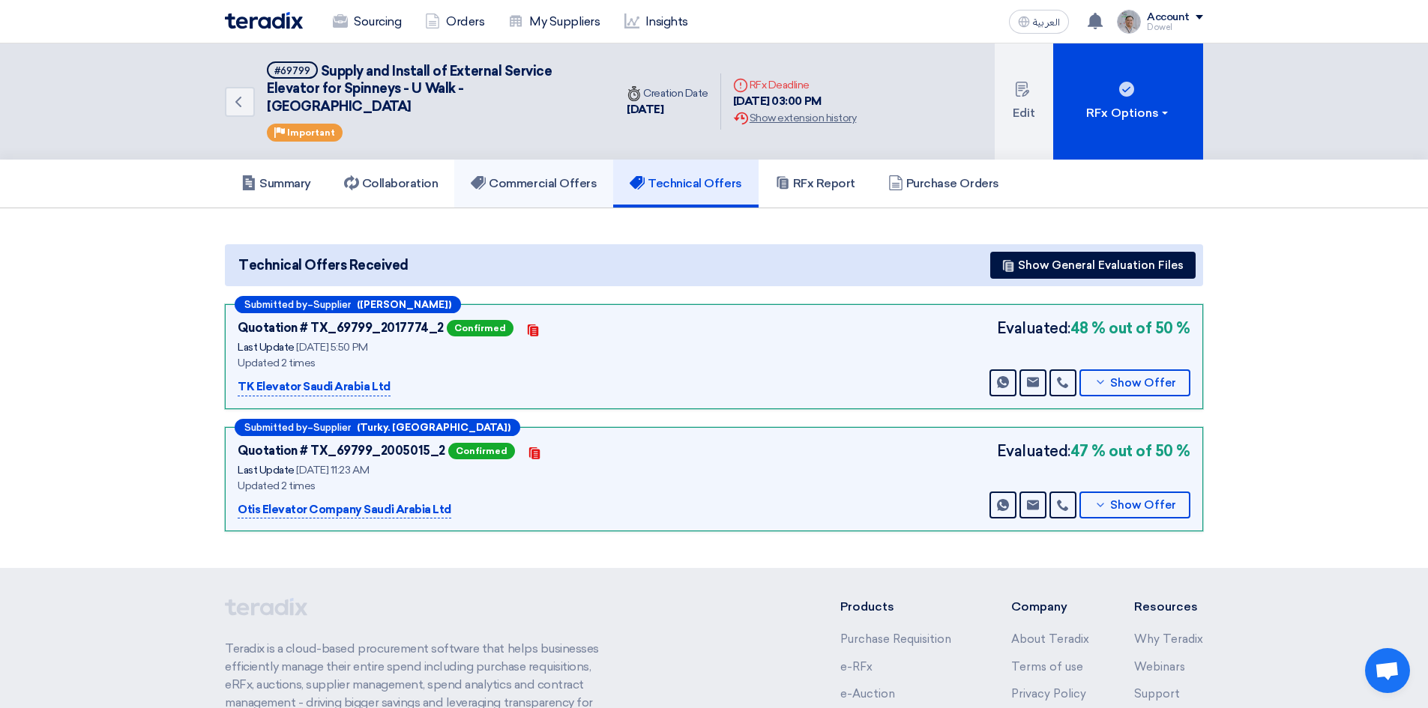
click at [561, 176] on h5 "Commercial Offers" at bounding box center [534, 183] width 126 height 15
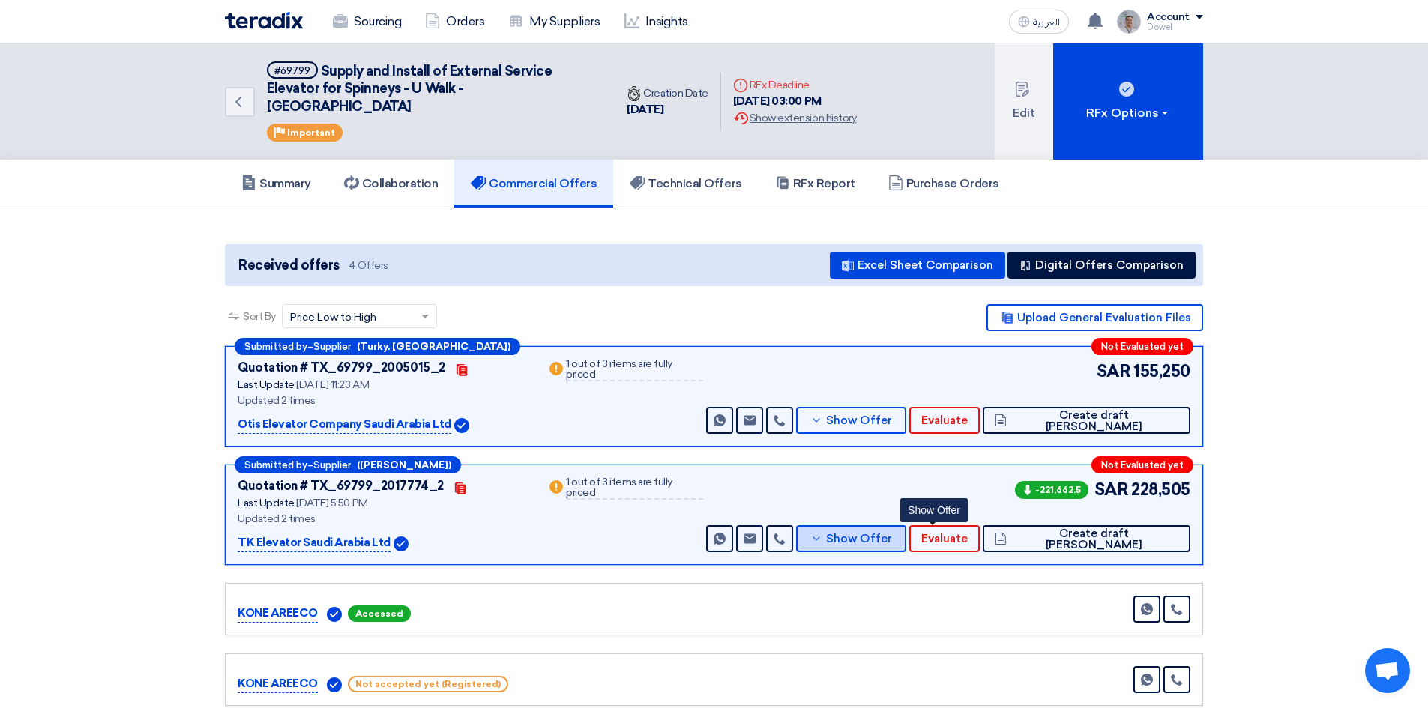
click at [892, 534] on span "Show Offer" at bounding box center [859, 539] width 66 height 11
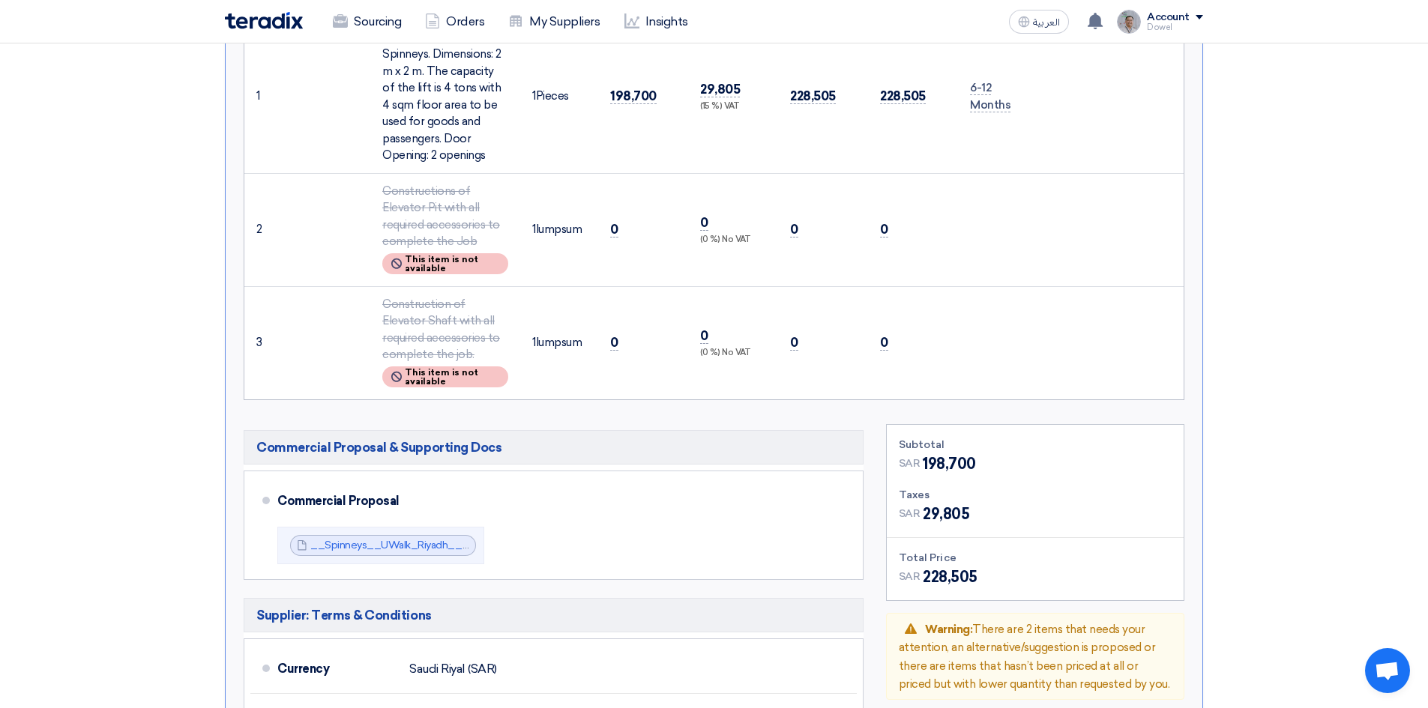
scroll to position [749, 0]
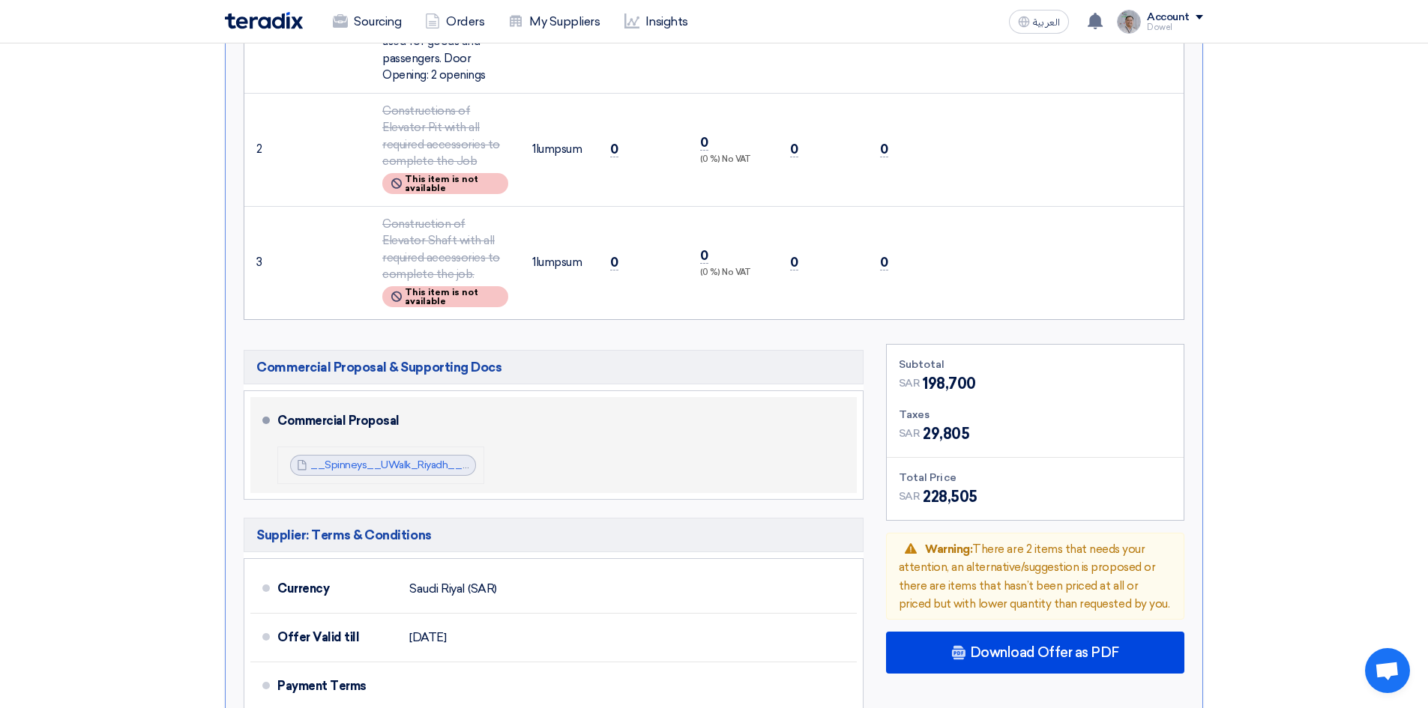
click at [356, 461] on li "__Spinneys__UWalk_Riyadh__Kg_Offer_Commercial_1753885318986.pdf __Spinneys__UWa…" at bounding box center [380, 465] width 207 height 37
click at [357, 459] on link "__Spinneys__UWalk_Riyadh__Kg_Offer_Commercial_1753885318986.pdf" at bounding box center [490, 465] width 361 height 13
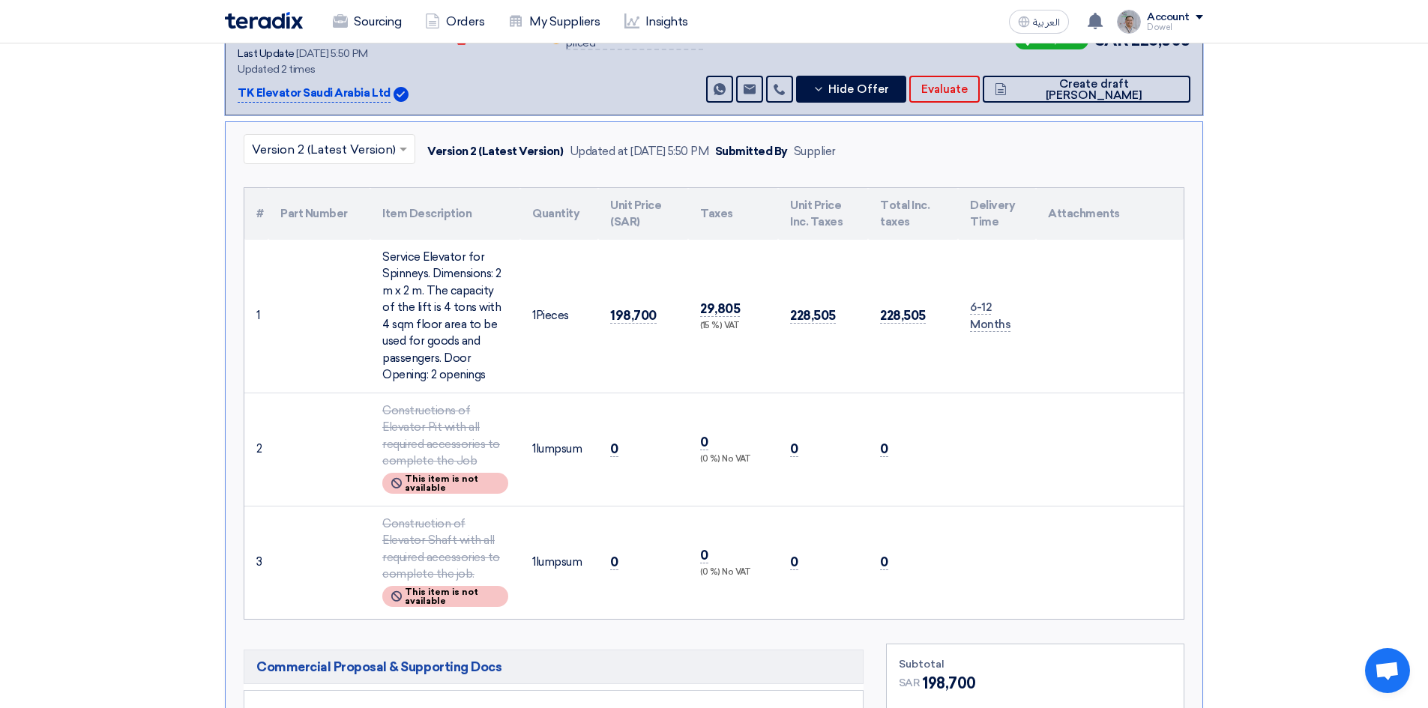
scroll to position [0, 0]
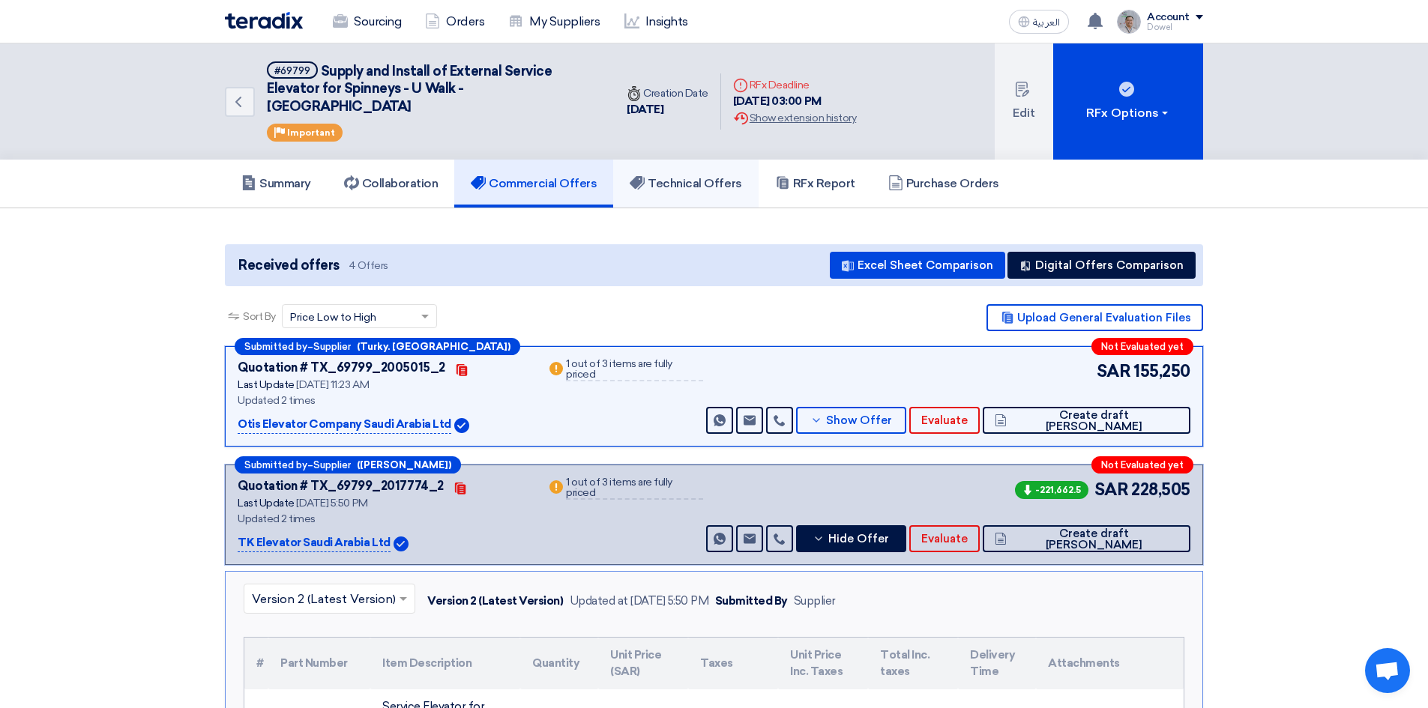
click at [689, 176] on h5 "Technical Offers" at bounding box center [686, 183] width 112 height 15
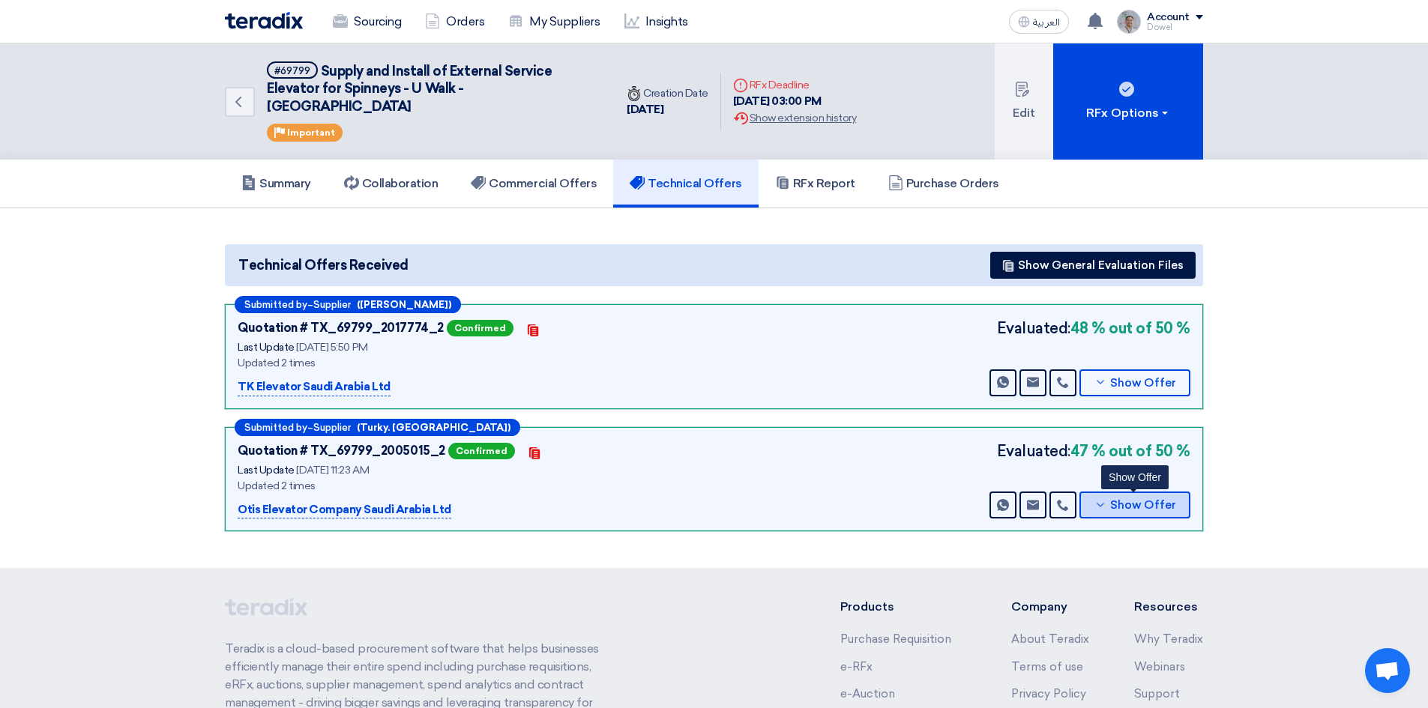
click at [1119, 492] on button "Show Offer" at bounding box center [1134, 505] width 111 height 27
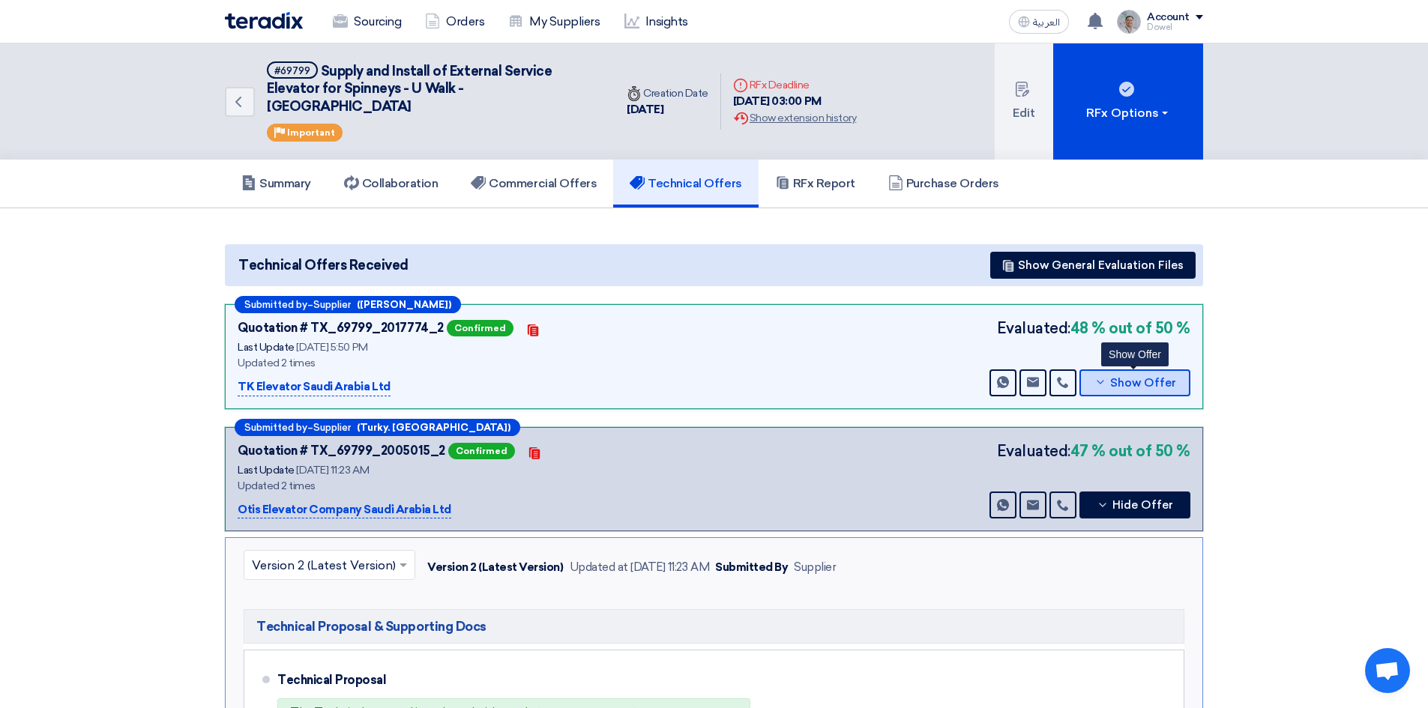
click at [1150, 378] on span "Show Offer" at bounding box center [1143, 383] width 66 height 11
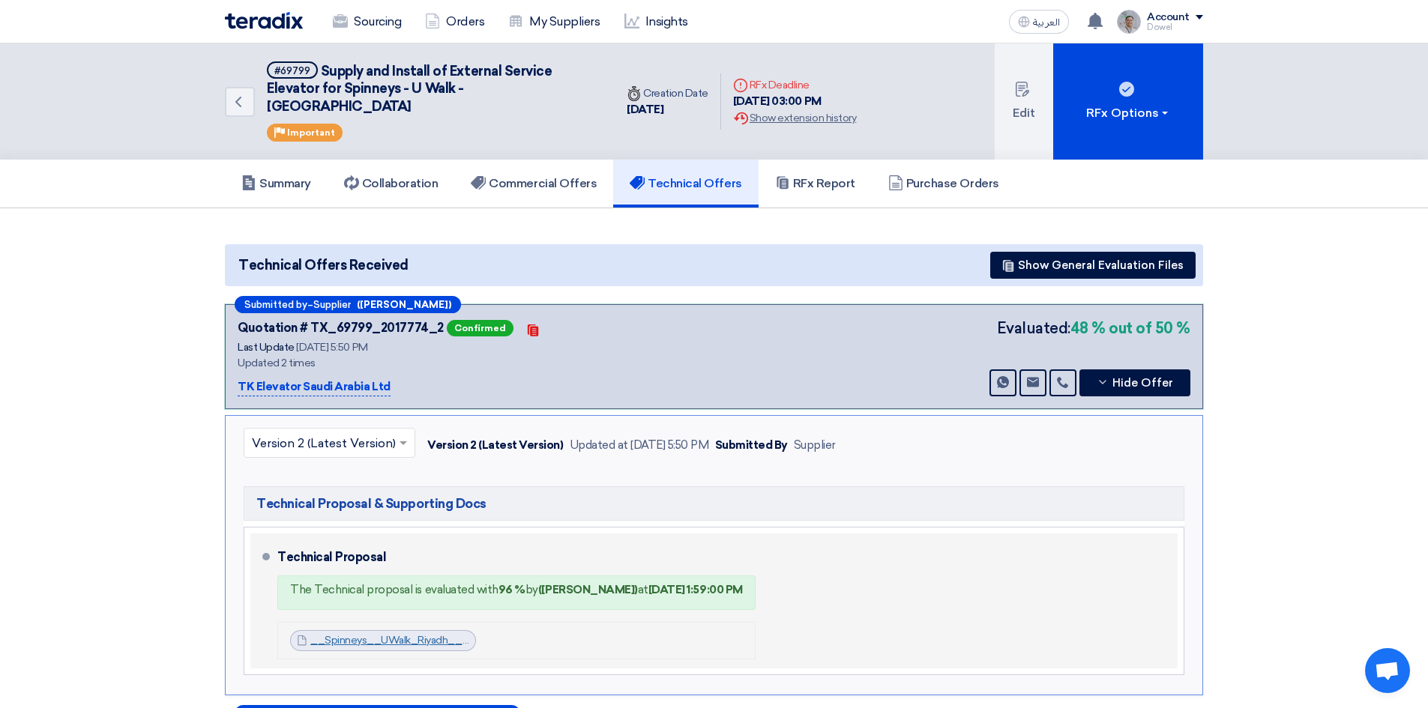
click at [380, 634] on link "__Spinneys__UWalk_Riyadh__Kg_Offer_Technical_1753885335228.pdf" at bounding box center [484, 640] width 349 height 13
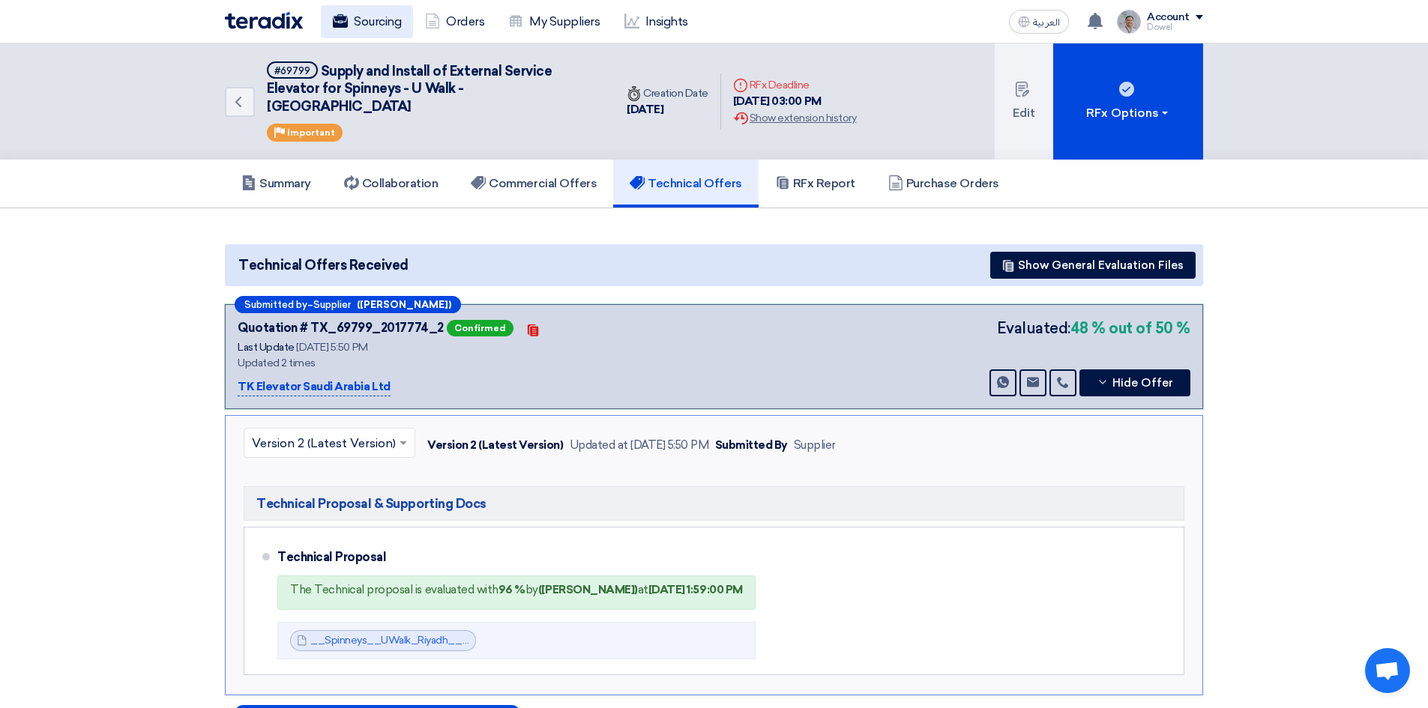
click at [366, 15] on link "Sourcing" at bounding box center [367, 21] width 92 height 33
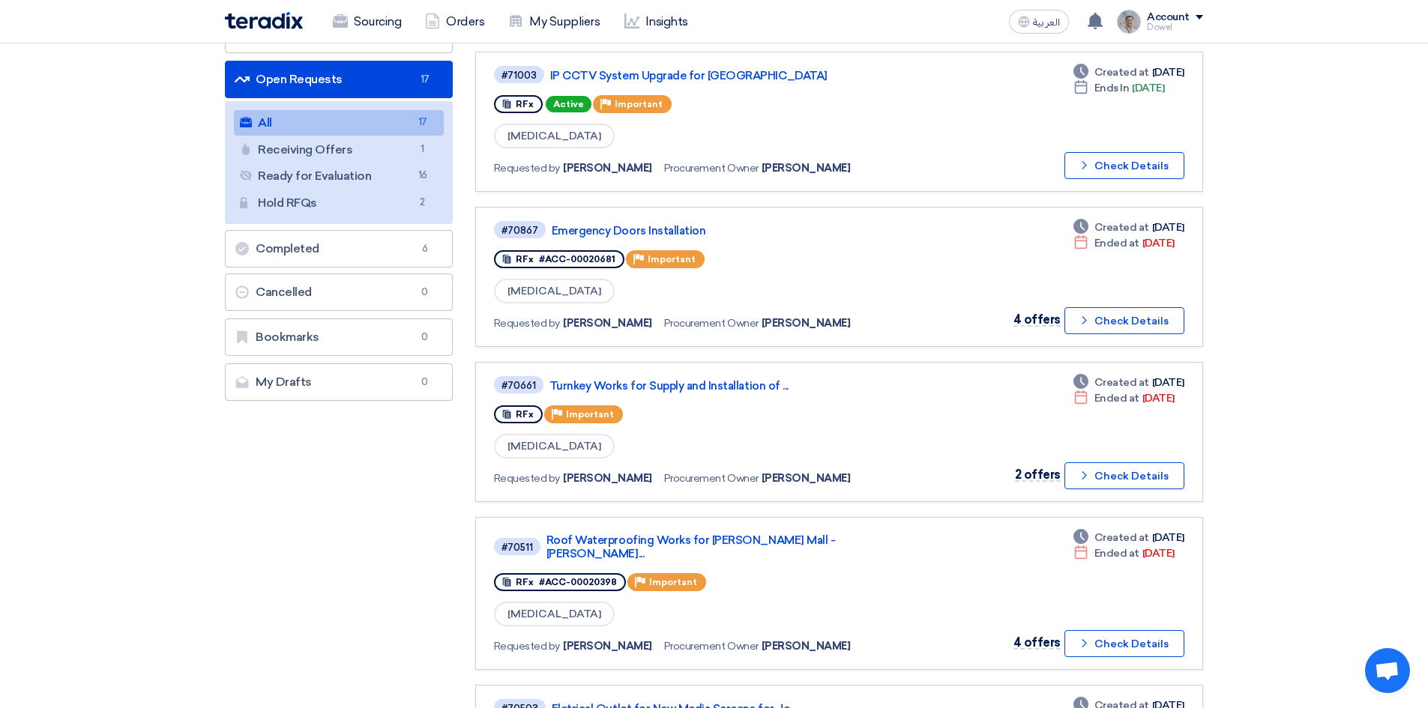
scroll to position [300, 0]
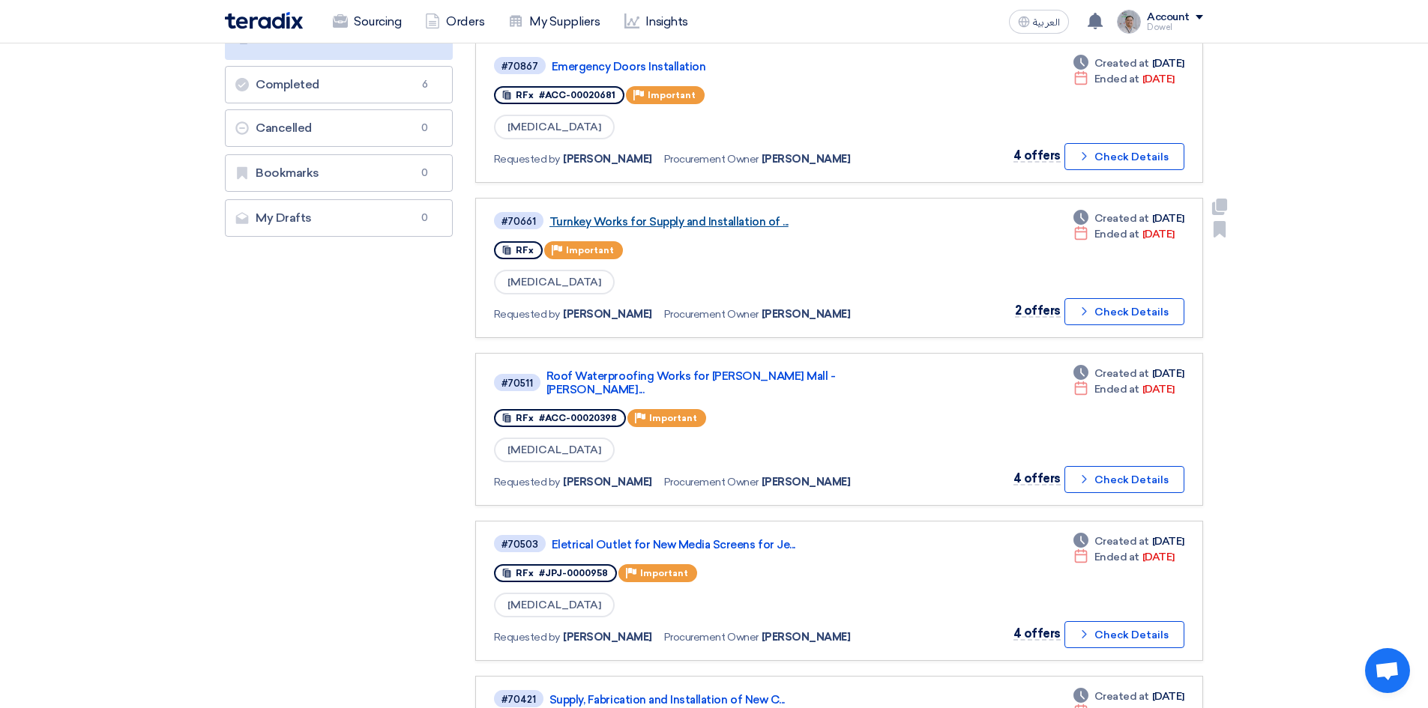
click at [708, 226] on link "Turnkey Works for Supply and Installation of ..." at bounding box center [736, 221] width 375 height 13
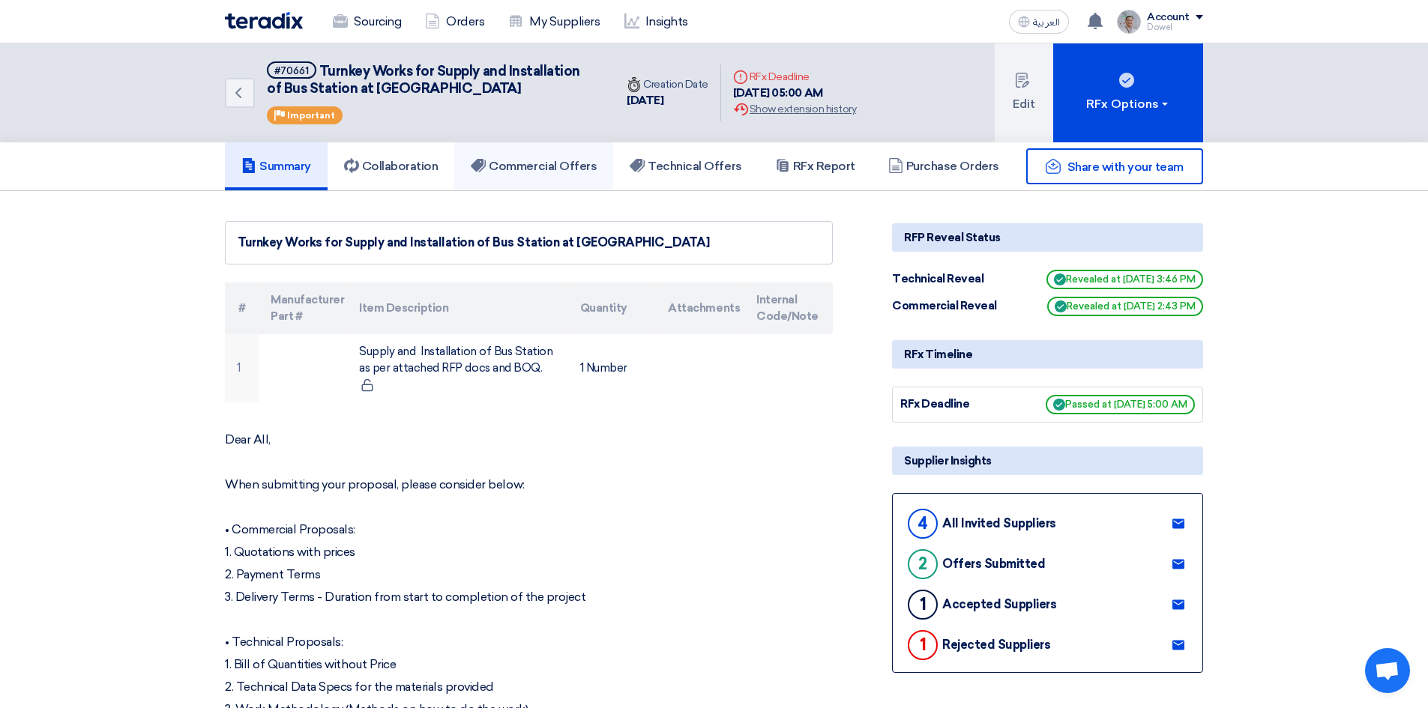
click at [575, 165] on h5 "Commercial Offers" at bounding box center [534, 166] width 126 height 15
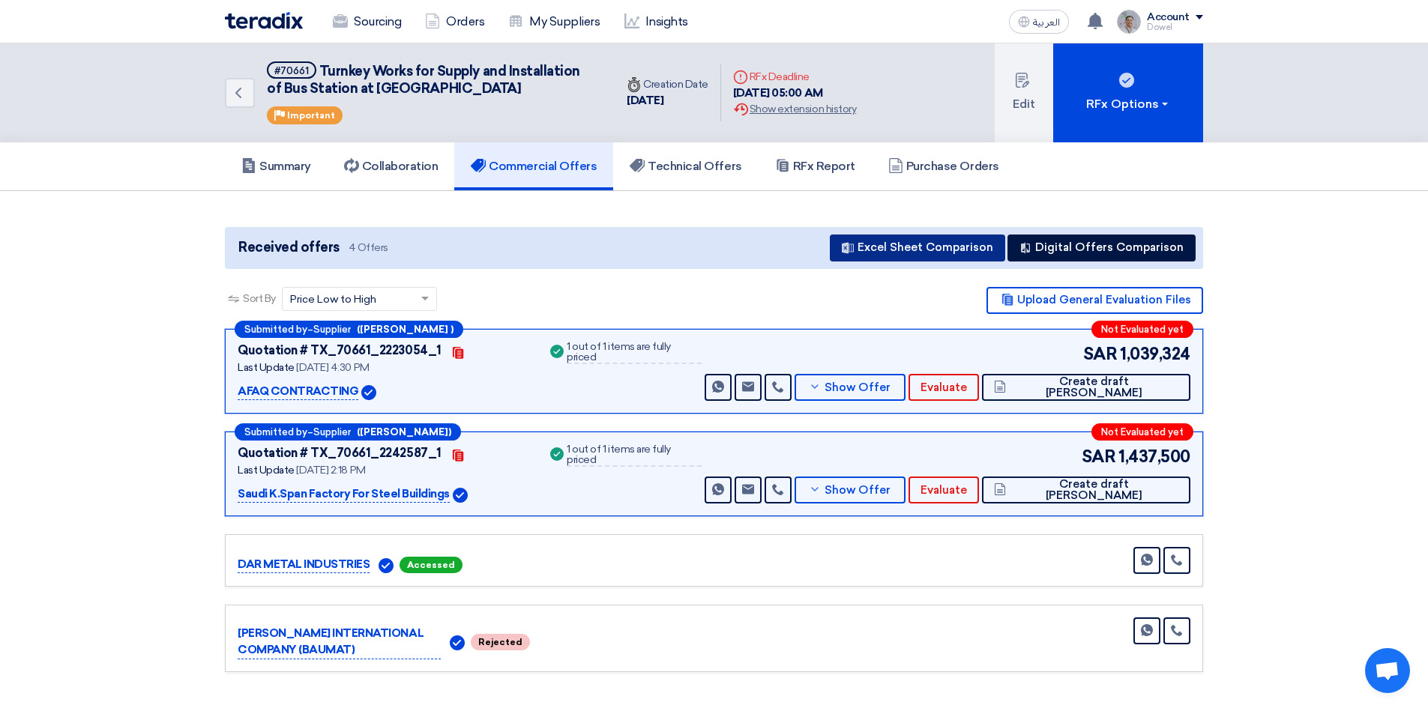
click at [887, 250] on button "Excel Sheet Comparison" at bounding box center [917, 248] width 175 height 27
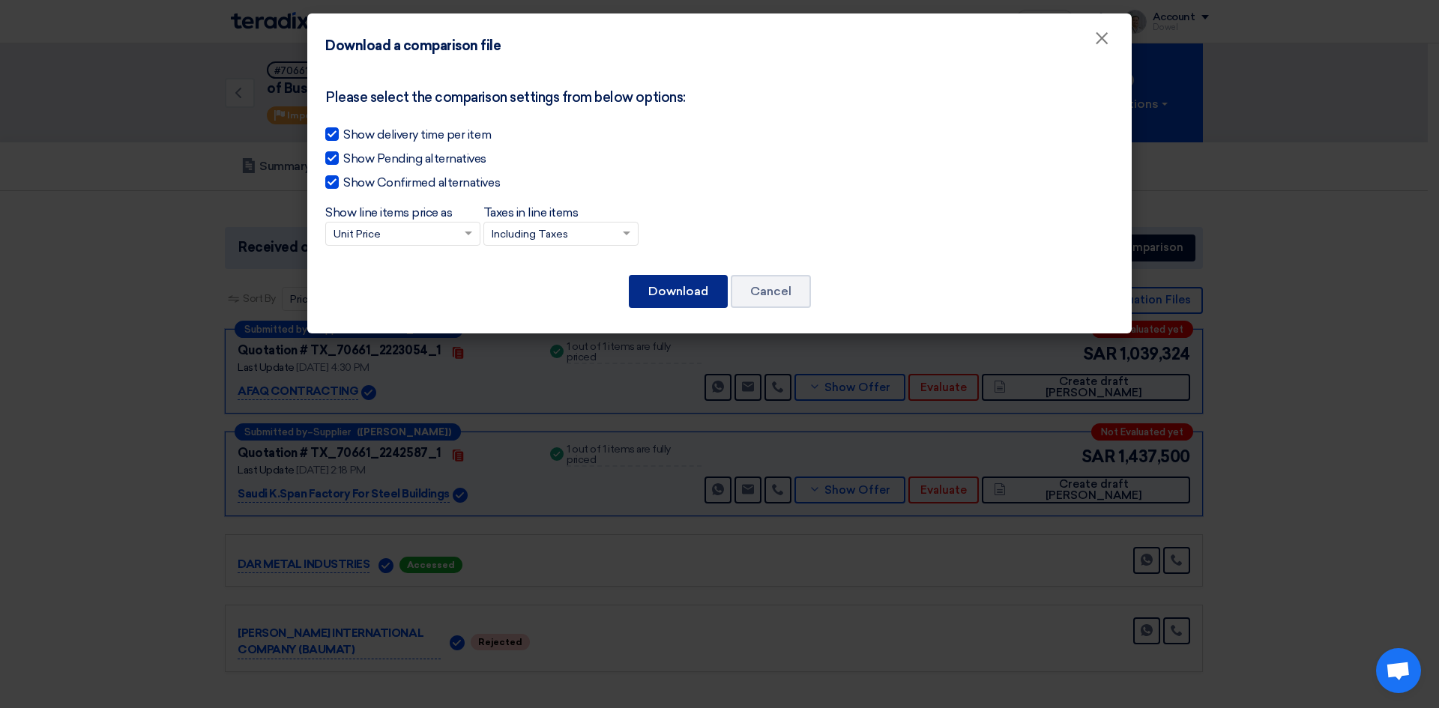
click at [675, 292] on button "Download" at bounding box center [678, 291] width 99 height 33
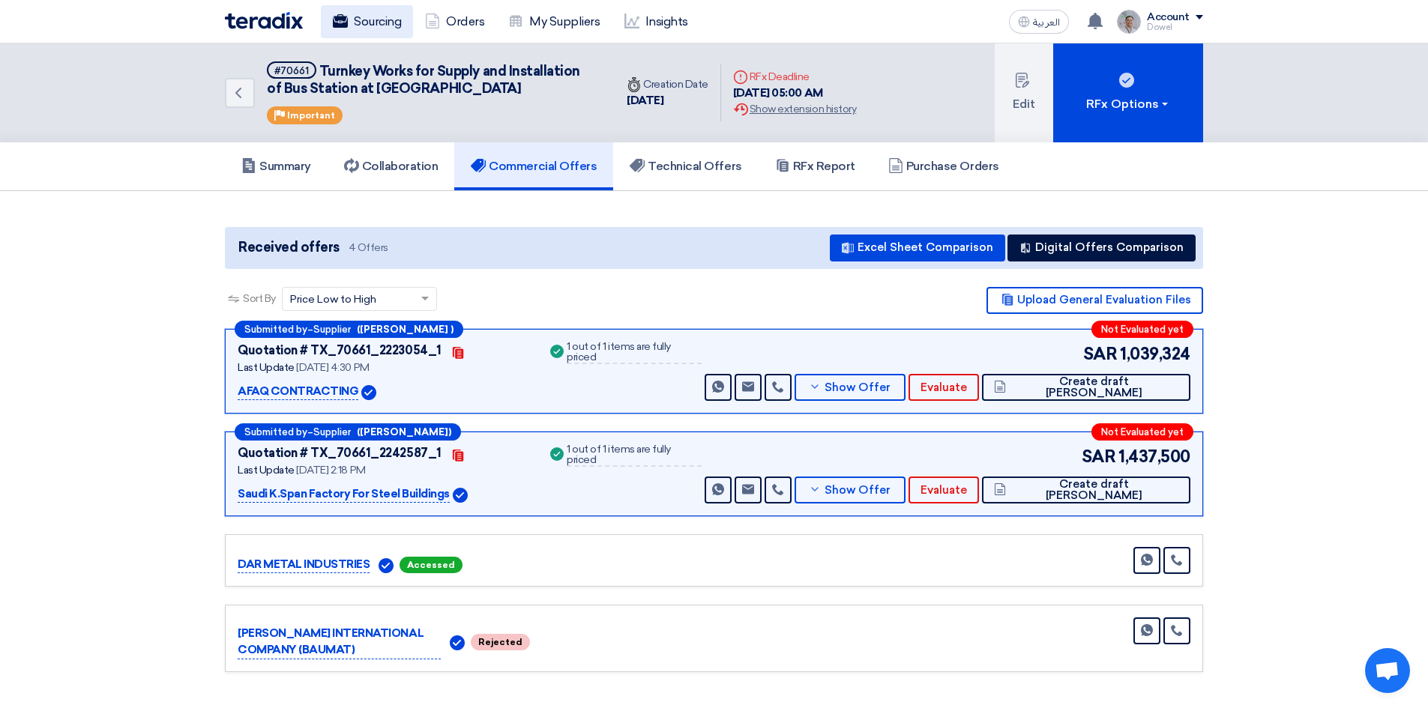
click at [363, 19] on link "Sourcing" at bounding box center [367, 21] width 92 height 33
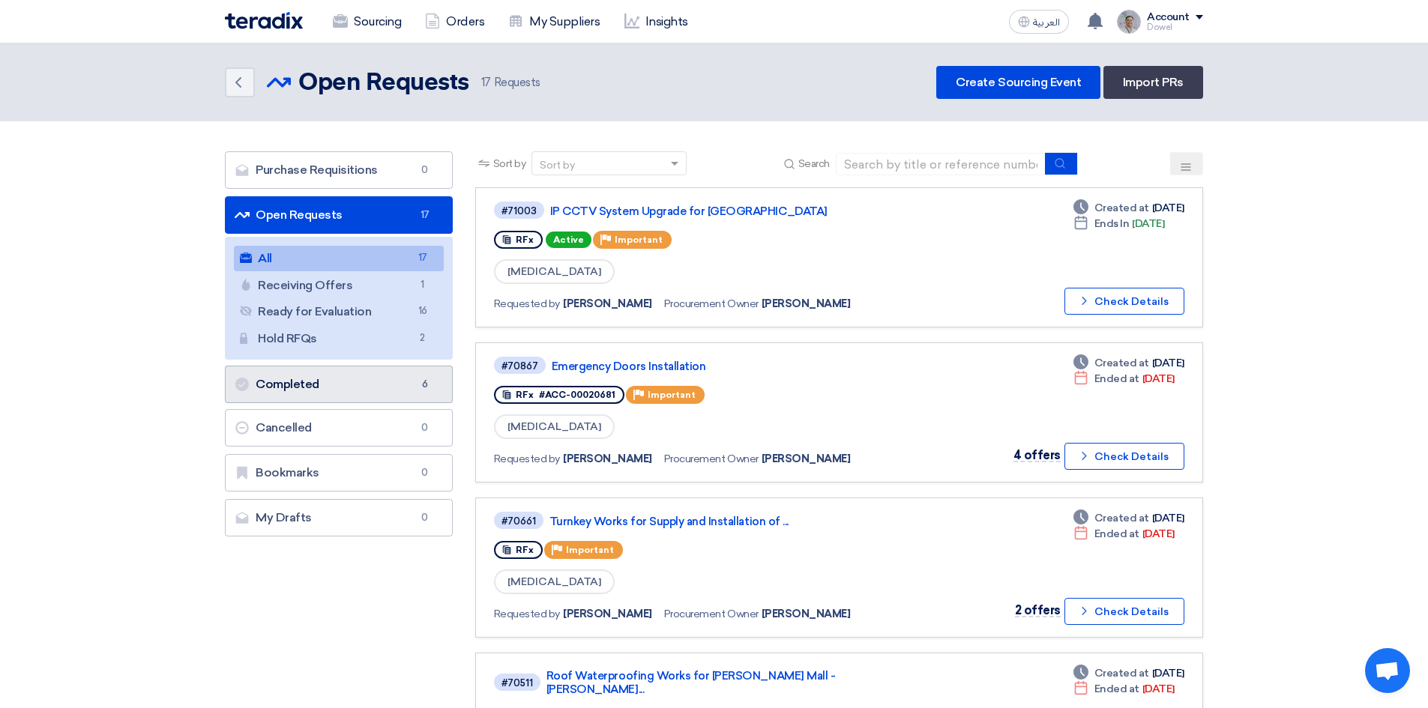
click at [339, 389] on link "Completed Completed 6" at bounding box center [339, 384] width 228 height 37
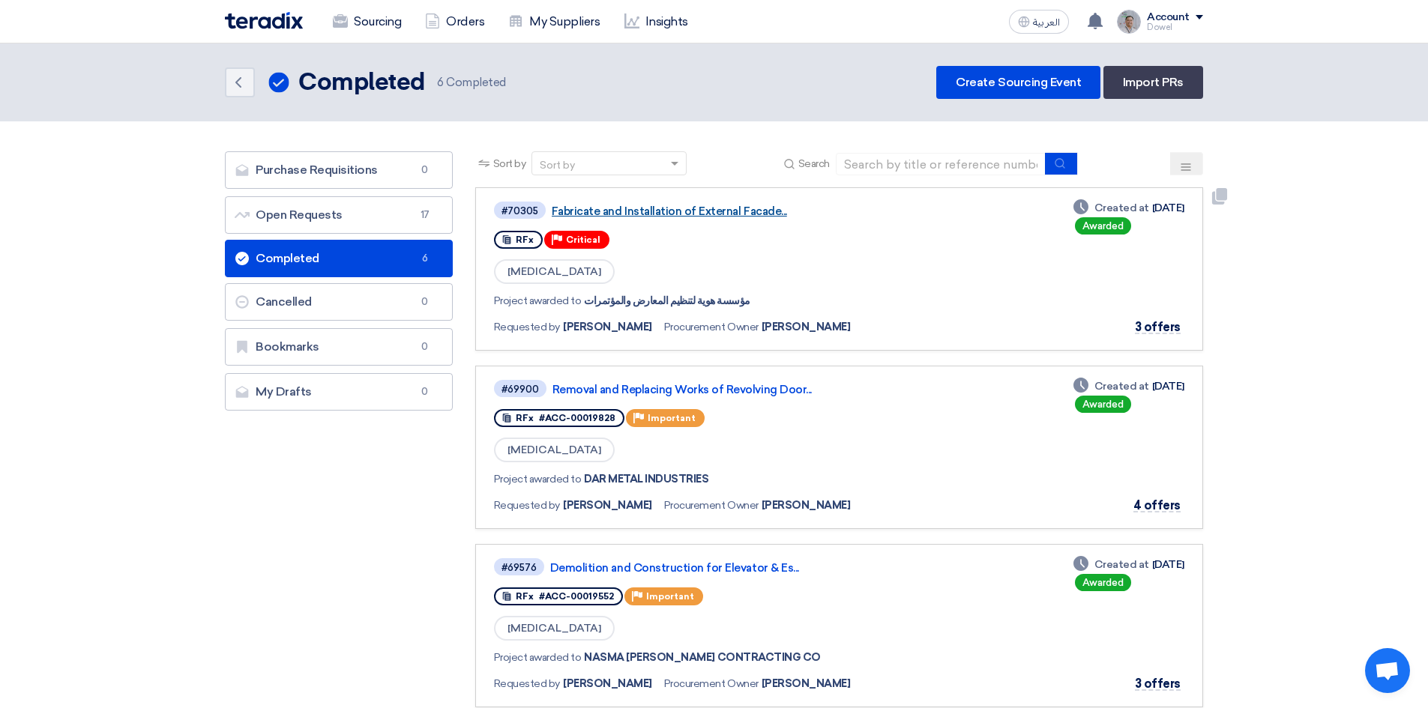
click at [637, 207] on link "Fabricate and Installation of External Facade..." at bounding box center [739, 211] width 375 height 13
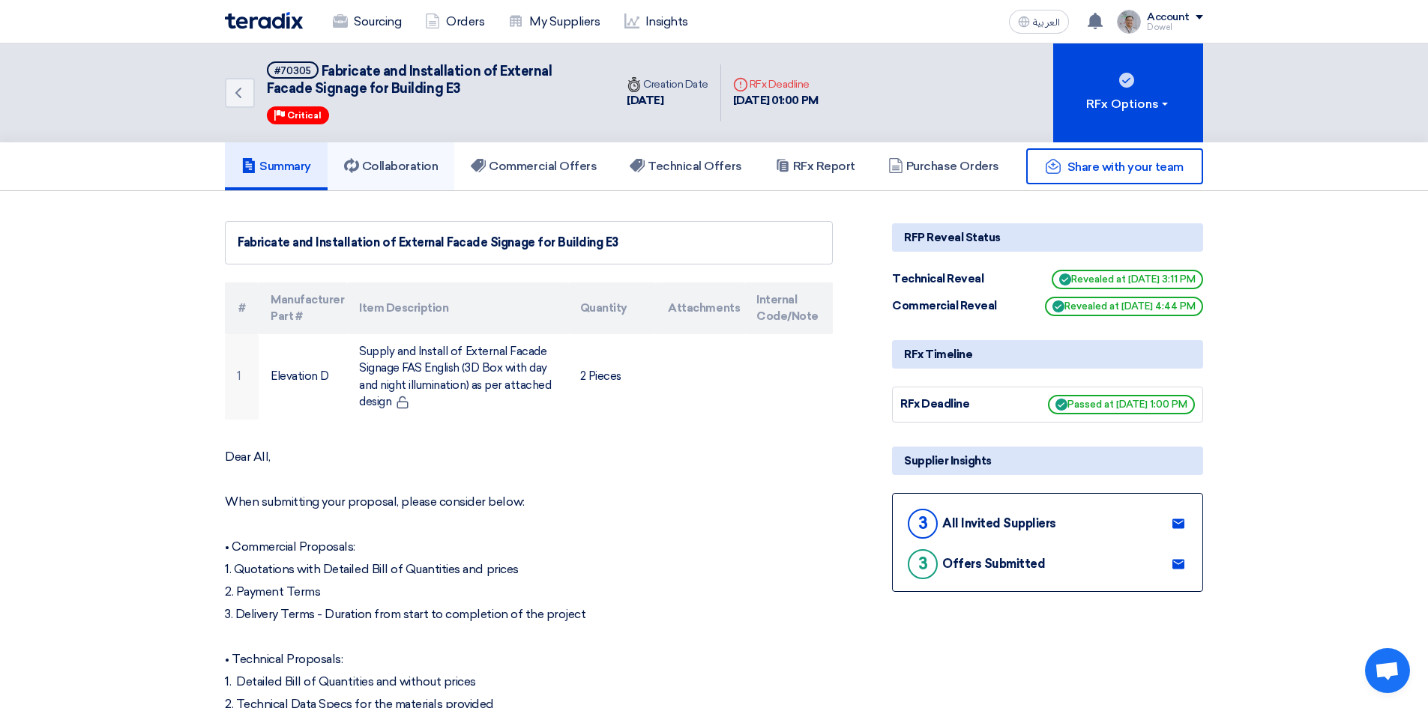
click at [371, 163] on h5 "Collaboration" at bounding box center [391, 166] width 94 height 15
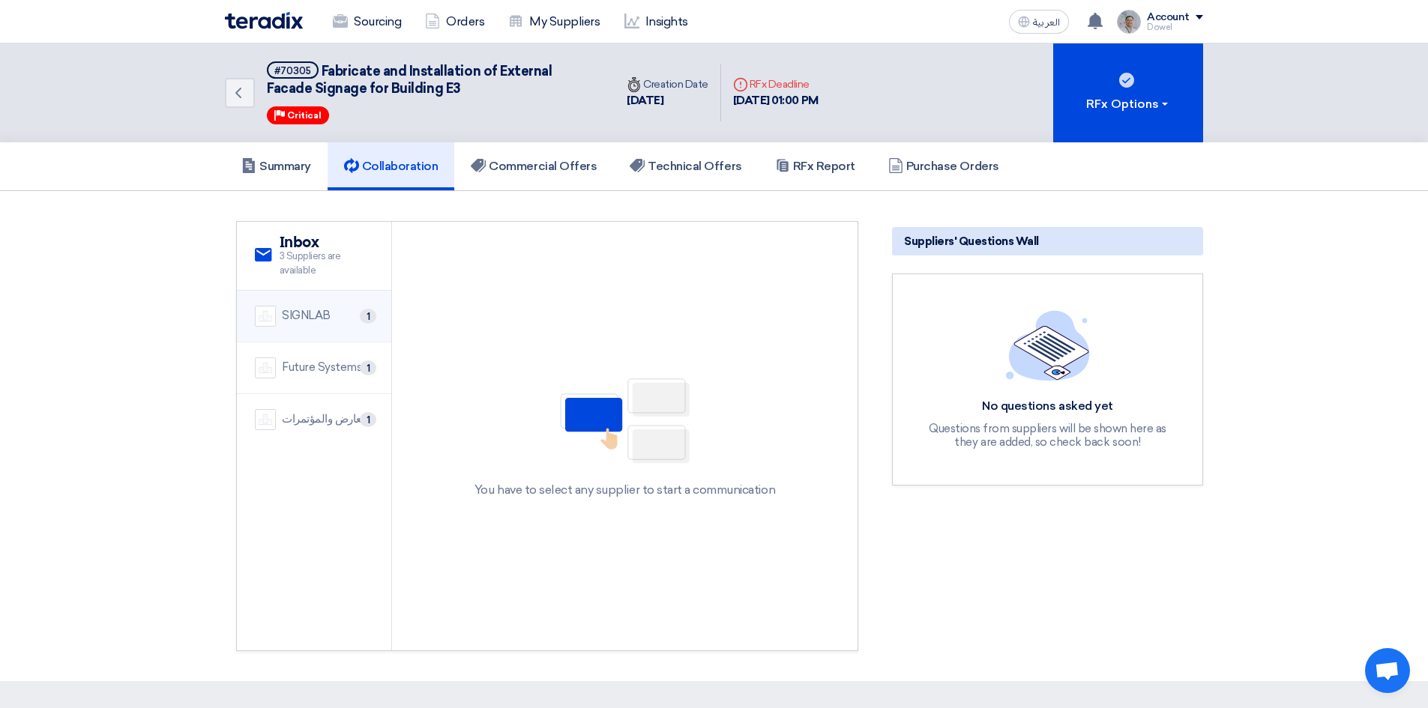
drag, startPoint x: 313, startPoint y: 313, endPoint x: 313, endPoint y: 327, distance: 13.5
click at [312, 313] on div "SIGNLAB" at bounding box center [306, 315] width 49 height 17
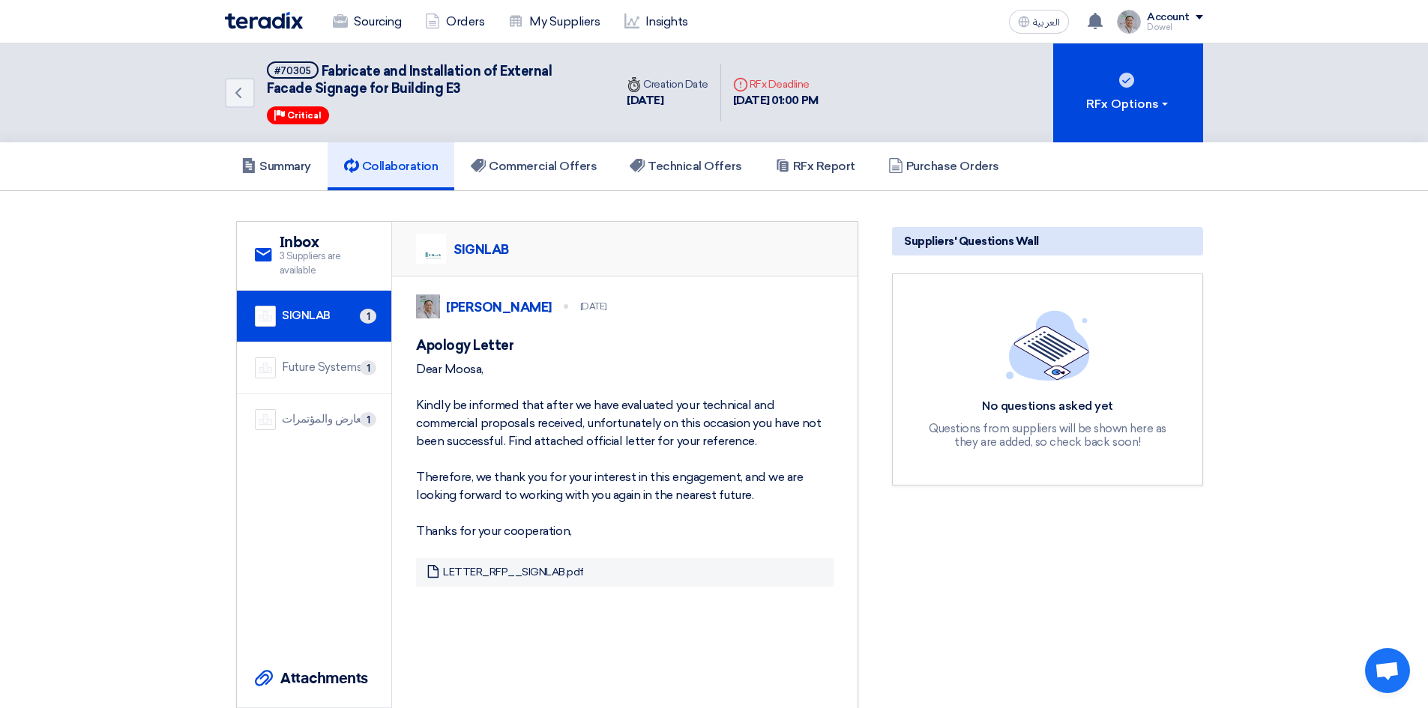
click at [418, 390] on div "Dear Moosa, Kindly be informed that after we have evaluated your technical and …" at bounding box center [624, 450] width 417 height 180
drag, startPoint x: 417, startPoint y: 383, endPoint x: 591, endPoint y: 561, distance: 249.1
click at [591, 540] on div "Dear Moosa, Kindly be informed that after we have evaluated your technical and …" at bounding box center [624, 450] width 417 height 180
copy div "Dear [PERSON_NAME], Kindly be informed that after we have evaluated your techni…"
click at [366, 21] on link "Sourcing" at bounding box center [367, 21] width 92 height 33
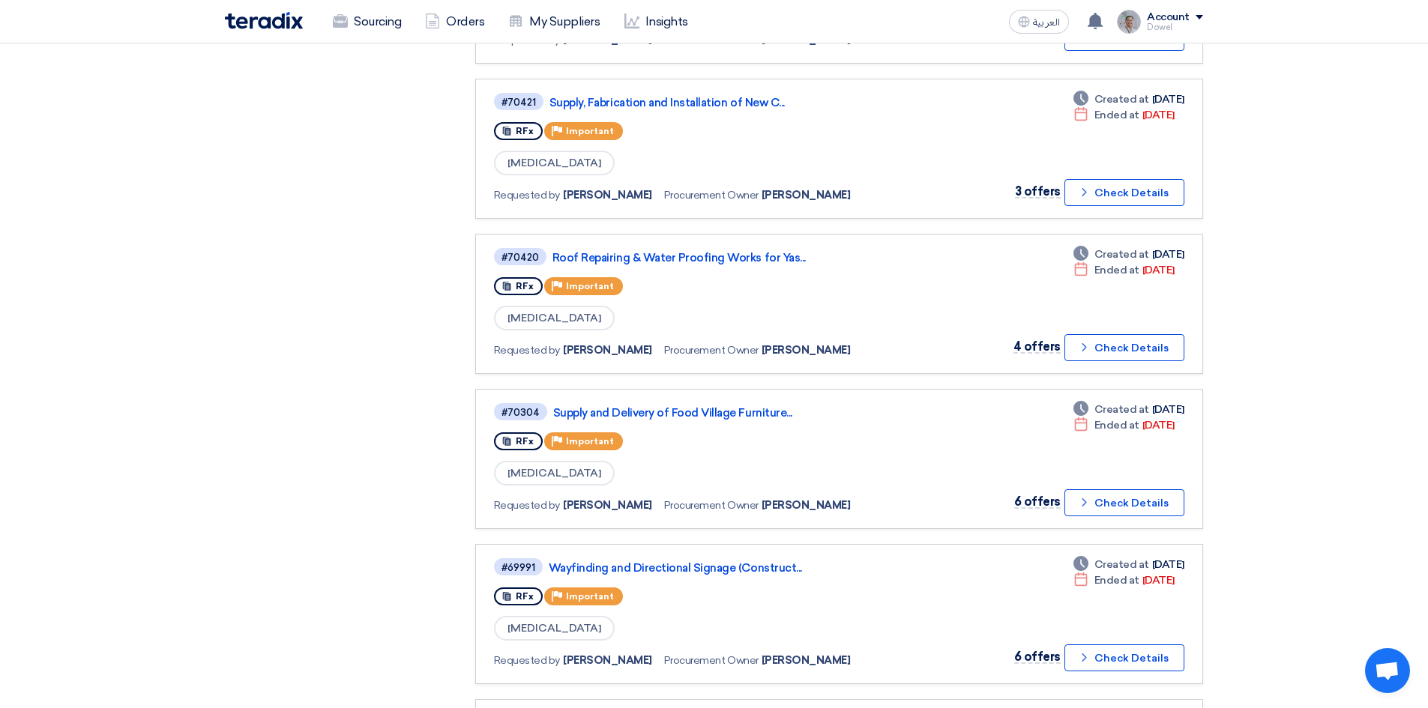
scroll to position [749, 0]
